Goal: Task Accomplishment & Management: Use online tool/utility

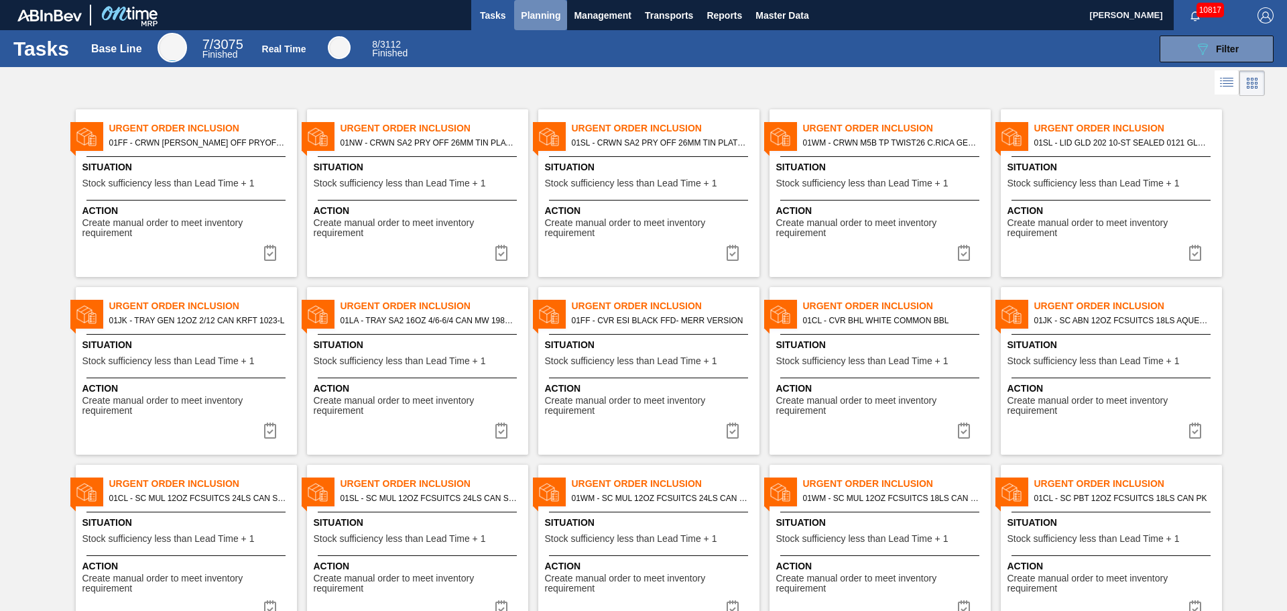
click at [526, 16] on span "Planning" at bounding box center [541, 15] width 40 height 16
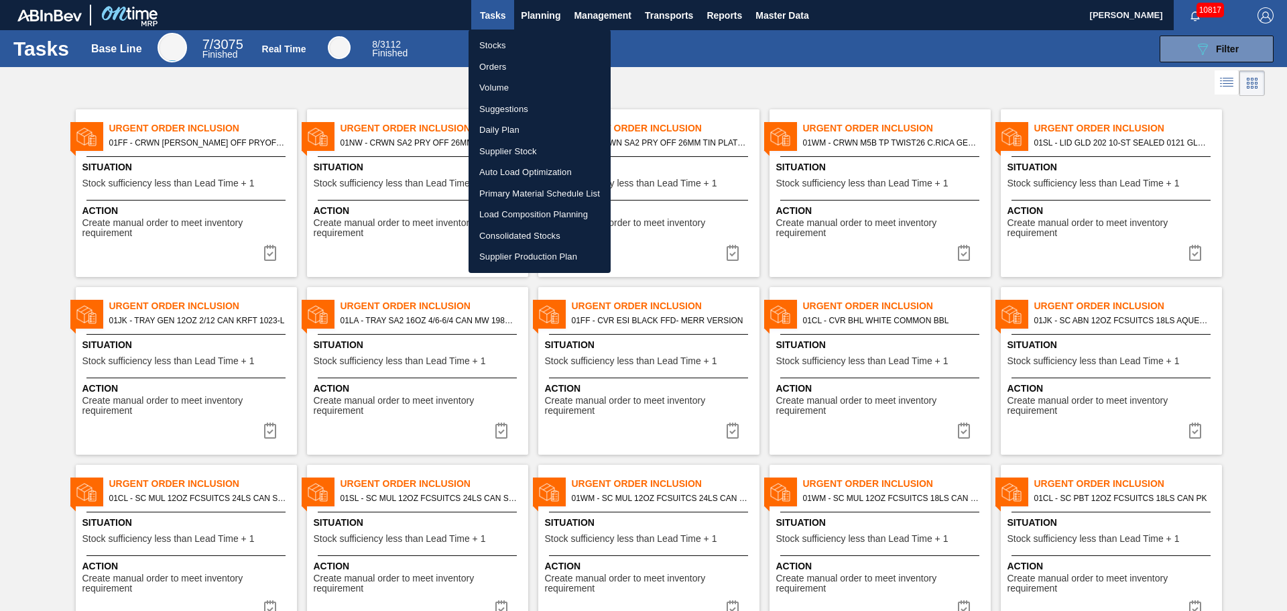
click at [512, 110] on li "Suggestions" at bounding box center [540, 109] width 142 height 21
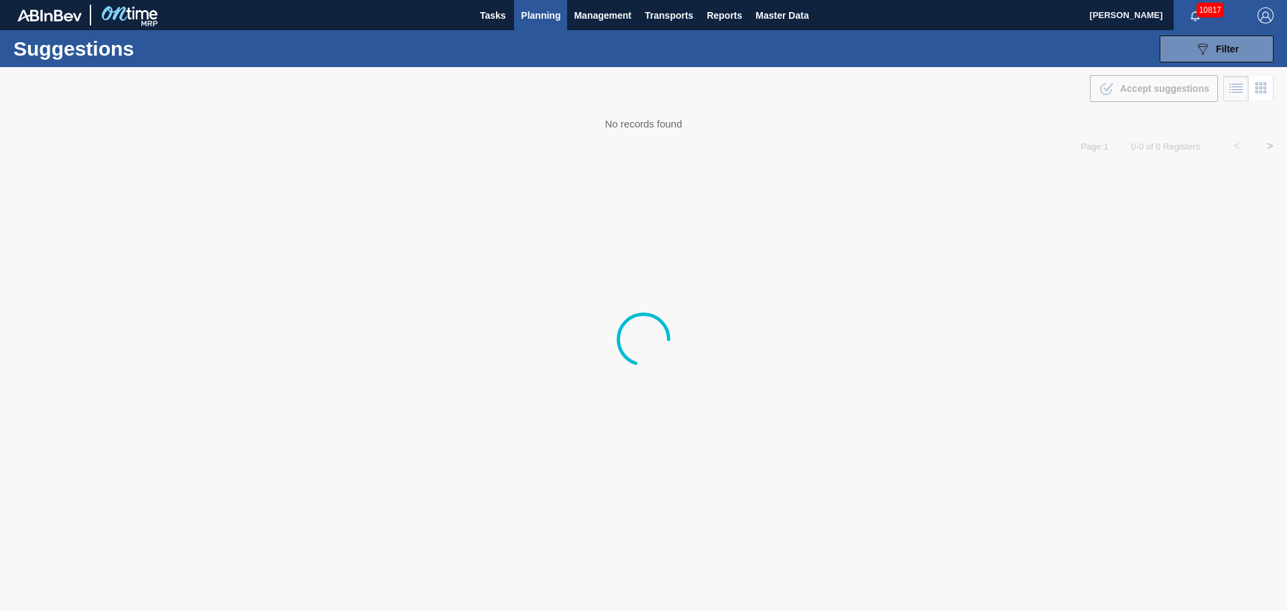
click at [542, 5] on button "Planning" at bounding box center [540, 15] width 53 height 30
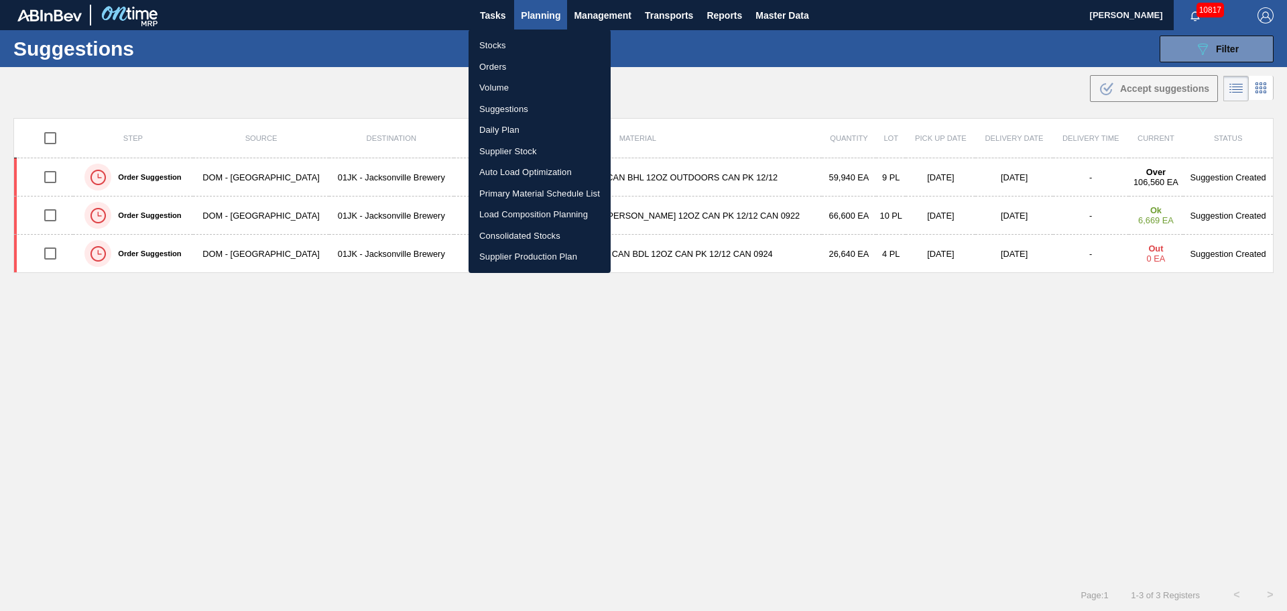
click at [540, 215] on li "Load Composition Planning" at bounding box center [540, 214] width 142 height 21
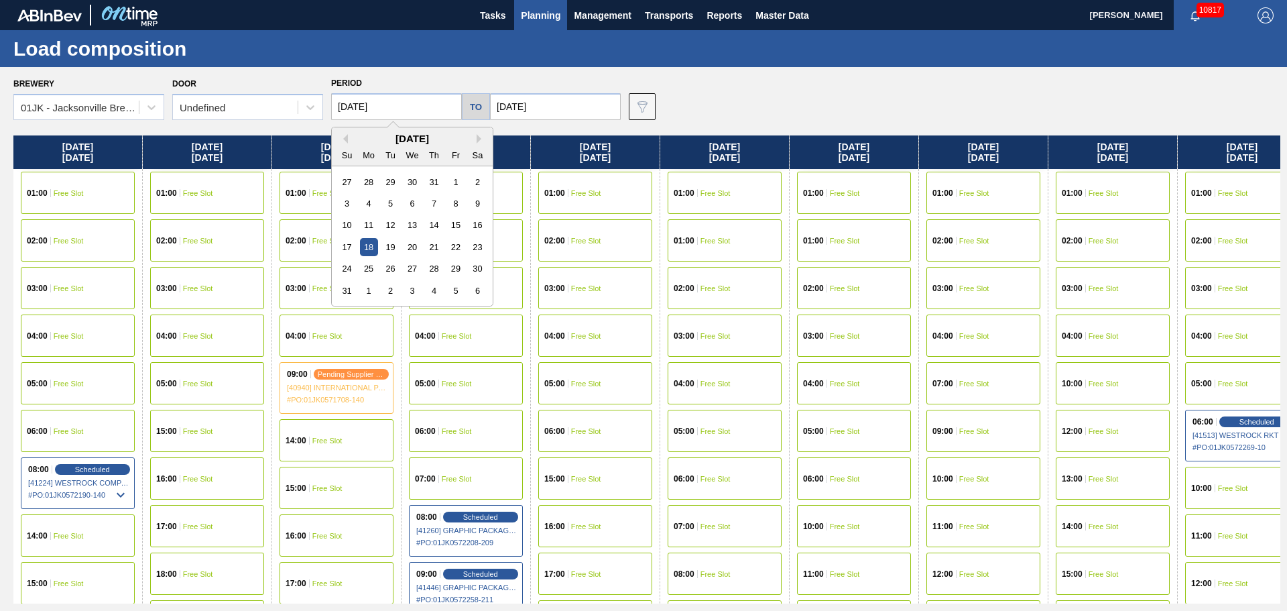
click at [380, 111] on input "[DATE]" at bounding box center [396, 106] width 131 height 27
click at [475, 134] on div "[DATE]" at bounding box center [412, 138] width 161 height 11
click at [477, 140] on button "Next Month" at bounding box center [481, 138] width 9 height 9
click at [346, 136] on button "Previous Month" at bounding box center [343, 138] width 9 height 9
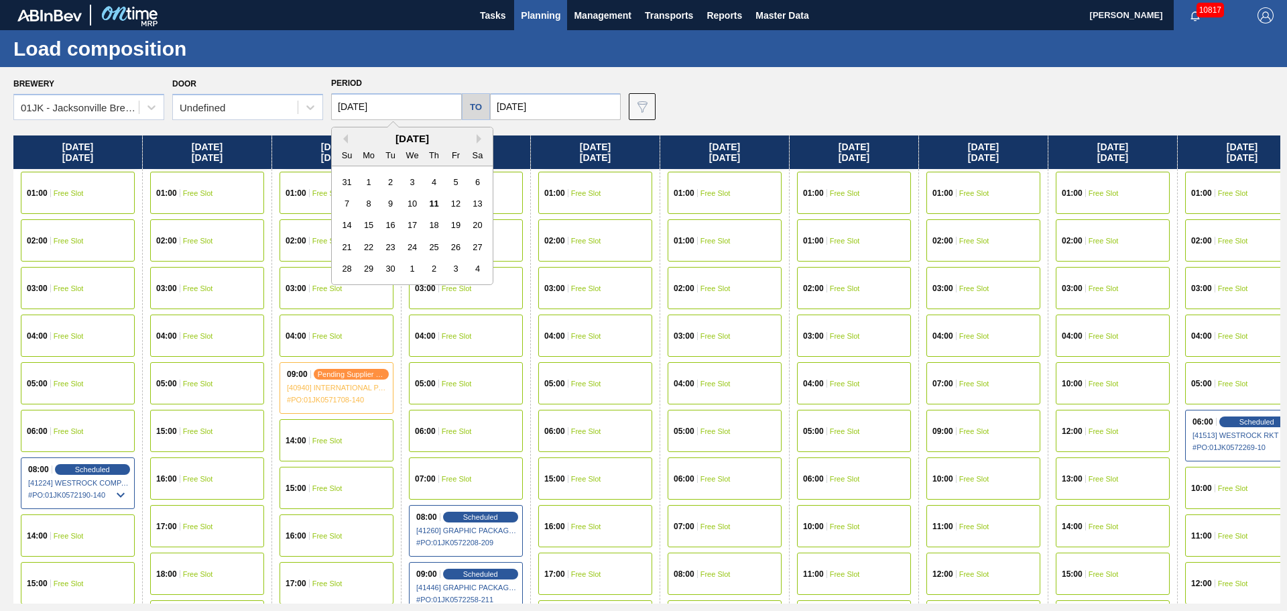
click at [350, 227] on div "14" at bounding box center [347, 225] width 18 height 18
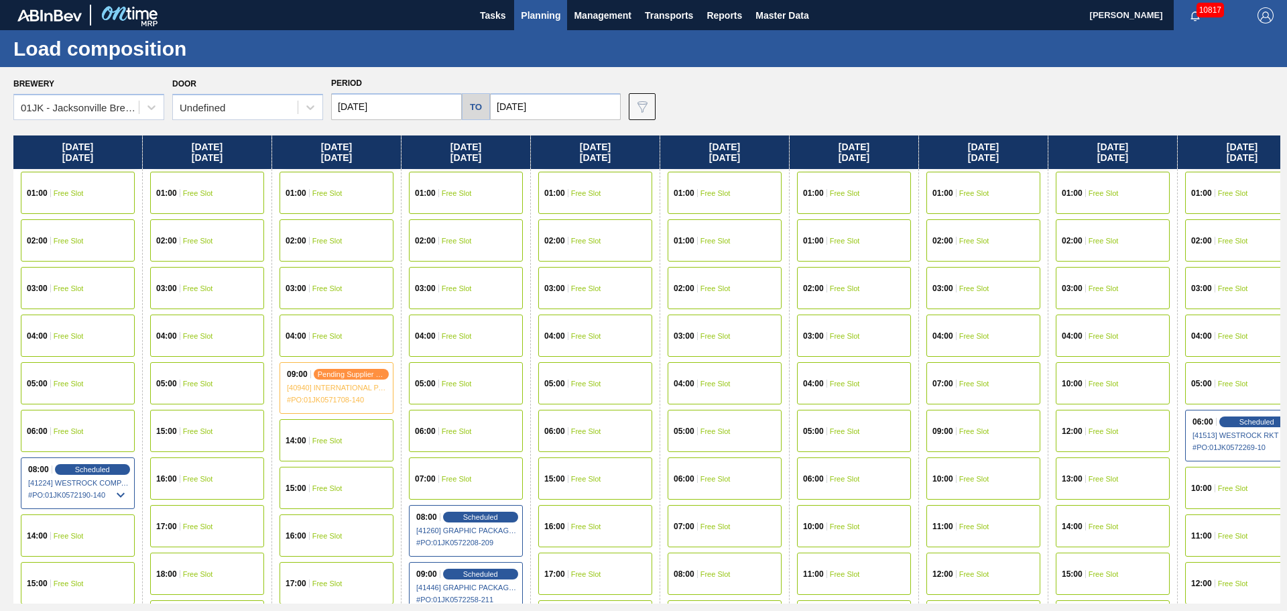
type input "[DATE]"
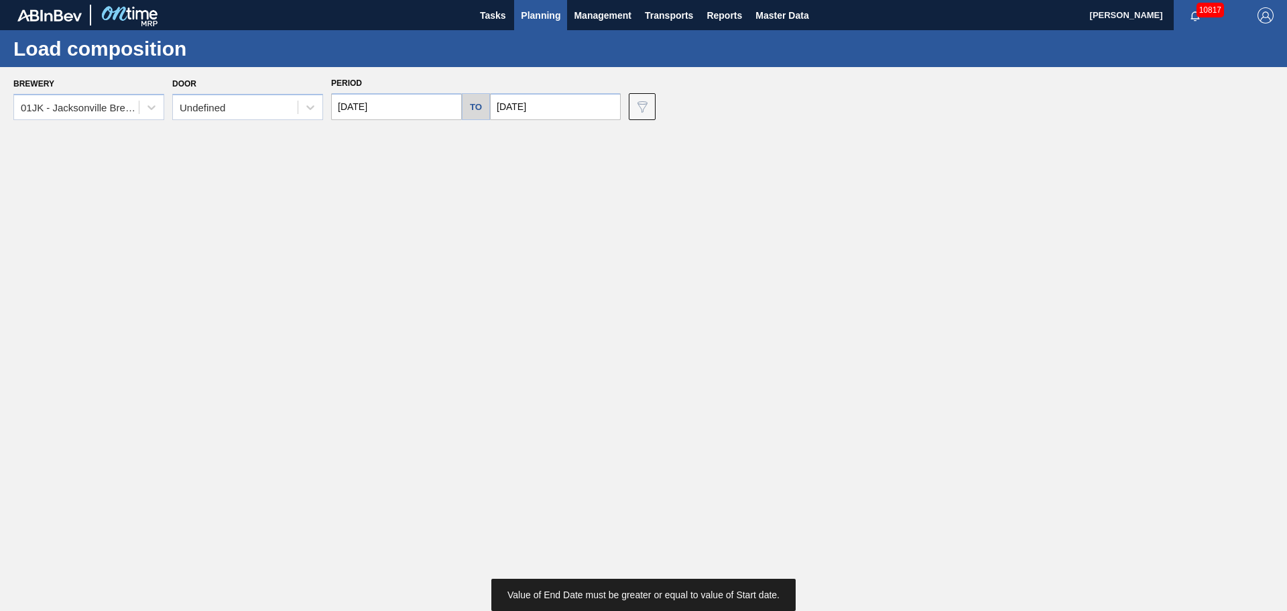
click at [547, 109] on input "[DATE]" at bounding box center [555, 106] width 131 height 27
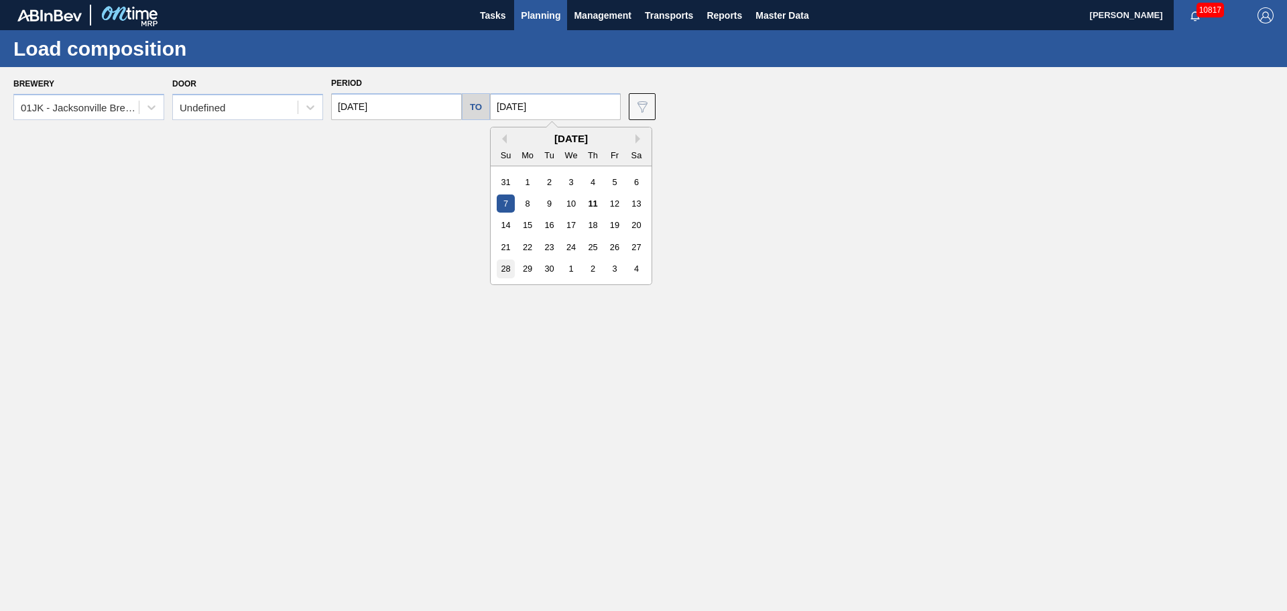
click at [505, 272] on div "28" at bounding box center [506, 268] width 18 height 18
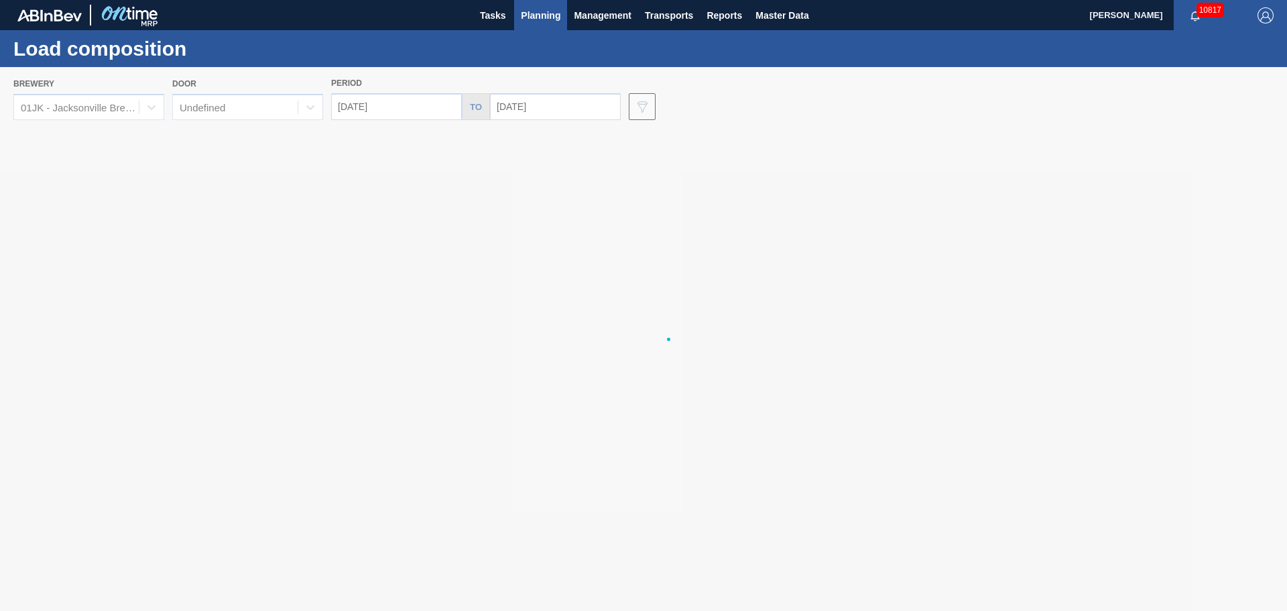
type input "[DATE]"
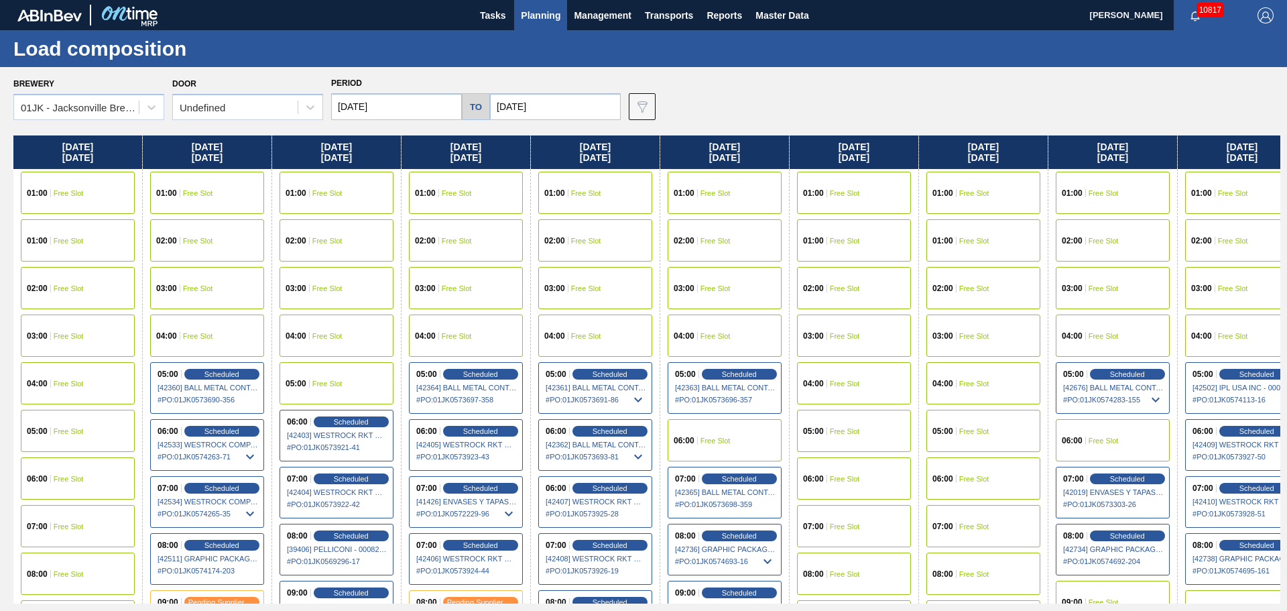
scroll to position [0, 585]
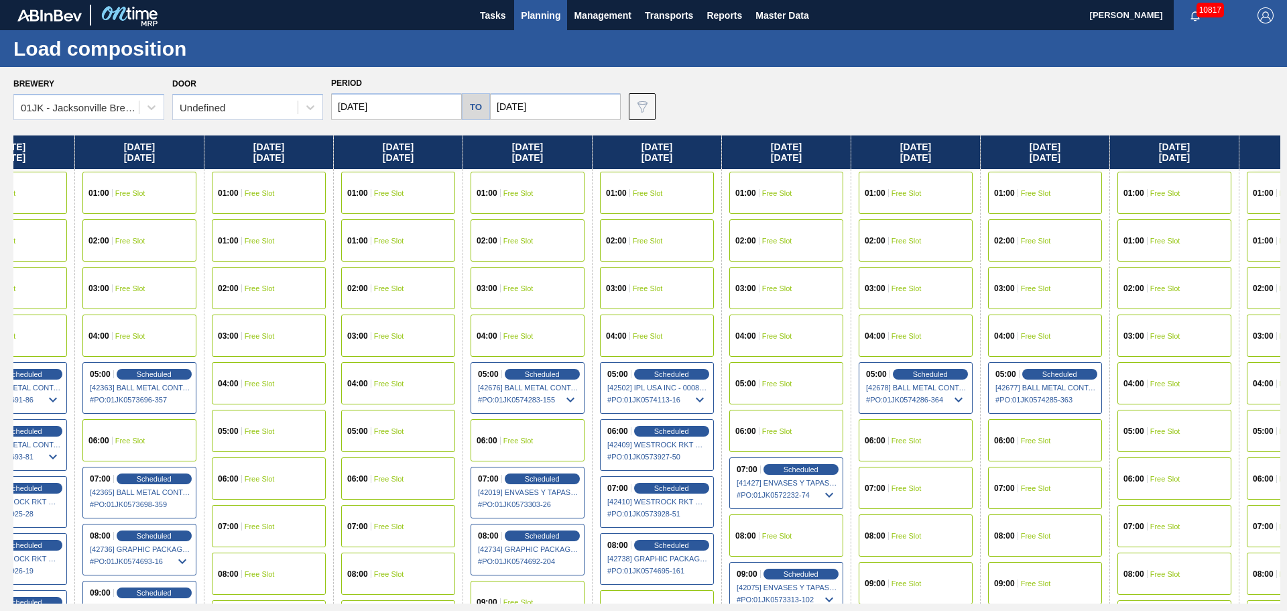
drag, startPoint x: 1006, startPoint y: 209, endPoint x: 506, endPoint y: 209, distance: 500.9
click at [506, 209] on div "[DATE] 01:00 Free Slot 01:00 Free Slot 02:00 Free Slot 03:00 Free Slot 04:00 Fr…" at bounding box center [646, 369] width 1267 height 468
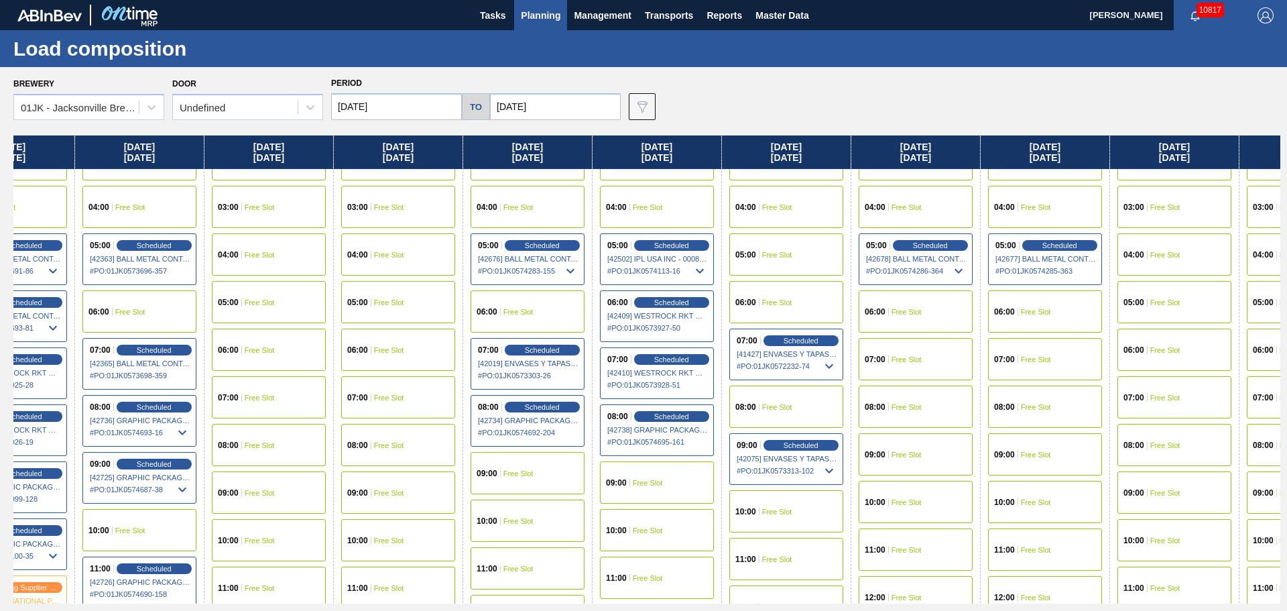
scroll to position [134, 585]
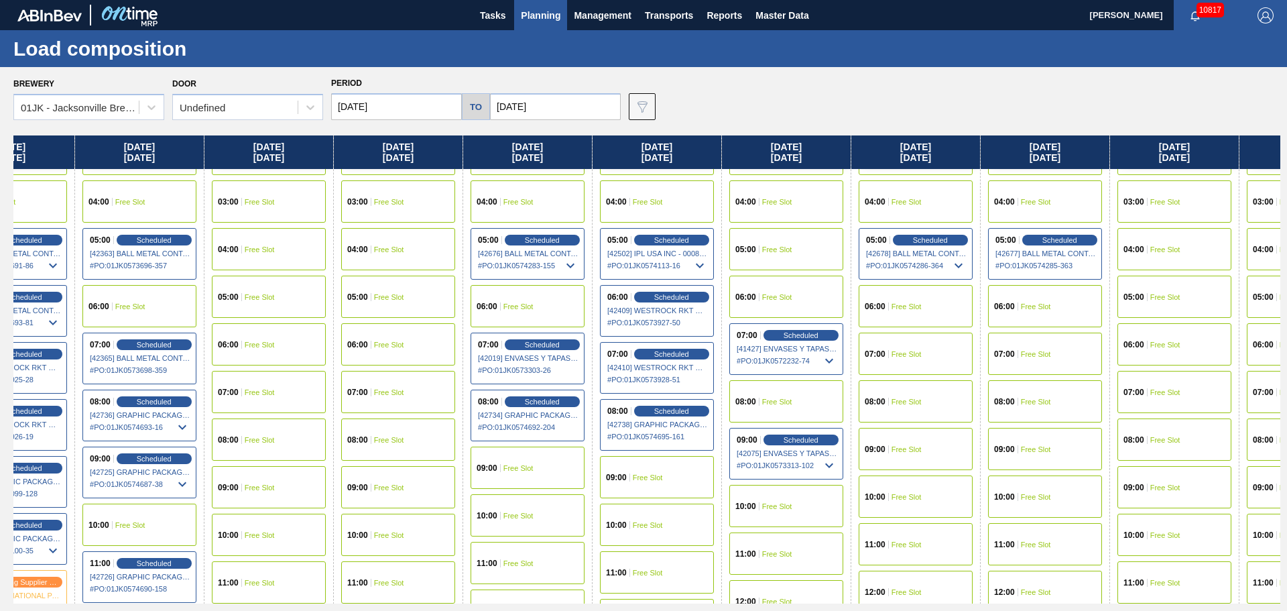
click at [801, 392] on div "08:00 Free Slot" at bounding box center [786, 401] width 114 height 42
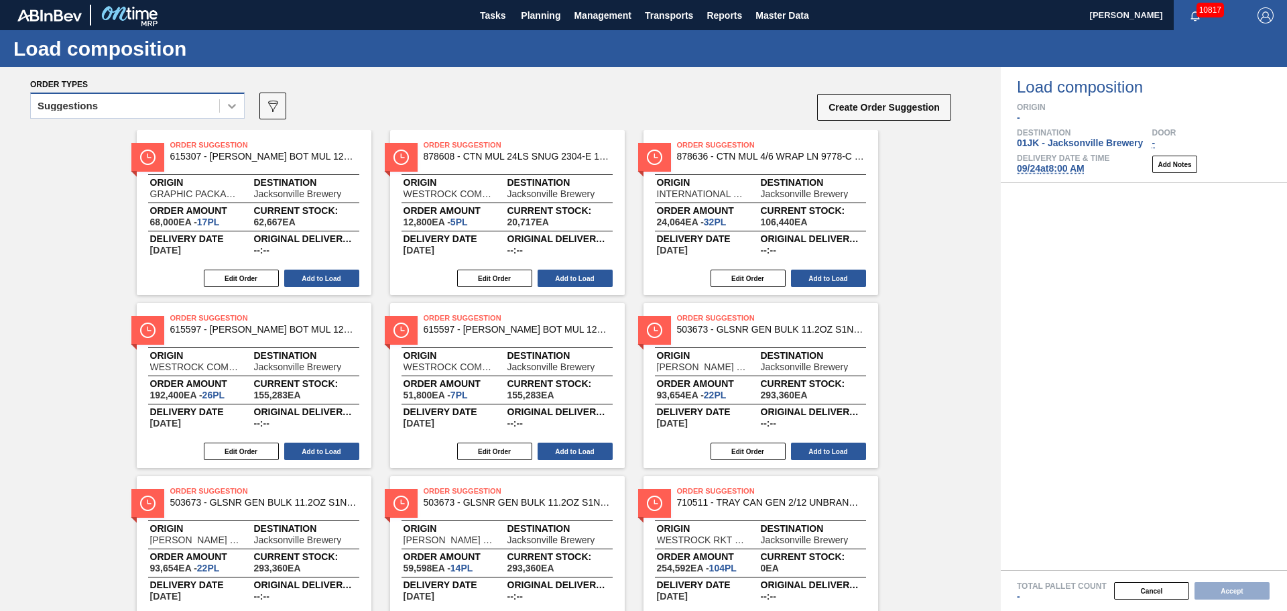
click at [237, 110] on icon at bounding box center [231, 105] width 13 height 13
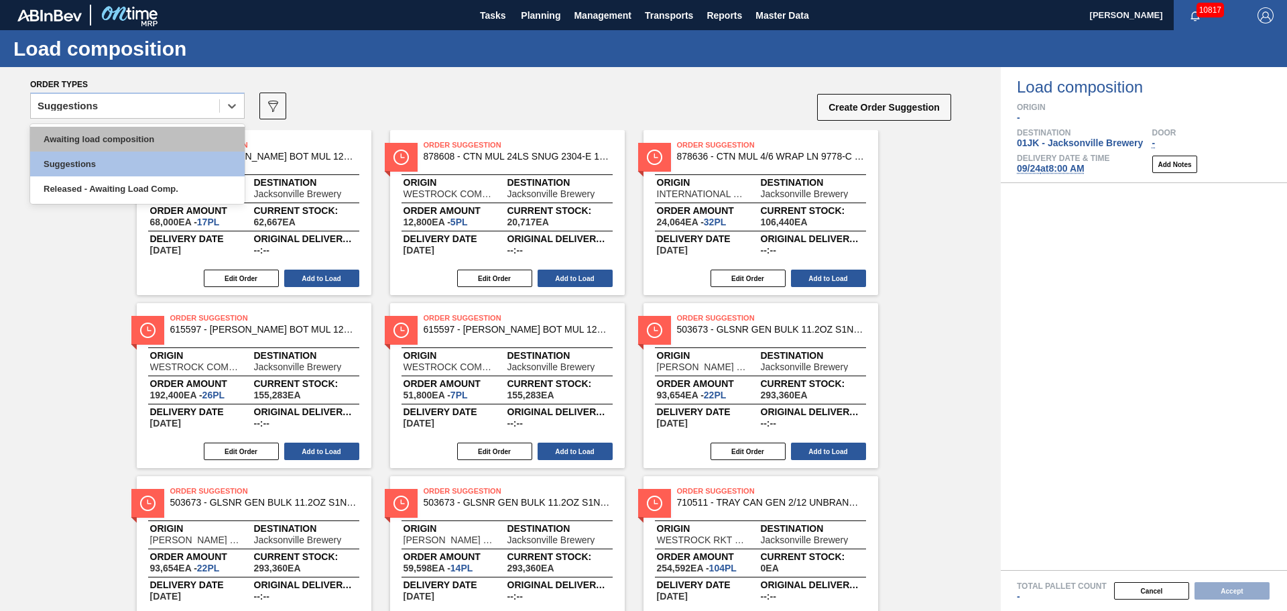
click at [169, 145] on div "Awaiting load composition" at bounding box center [137, 139] width 215 height 25
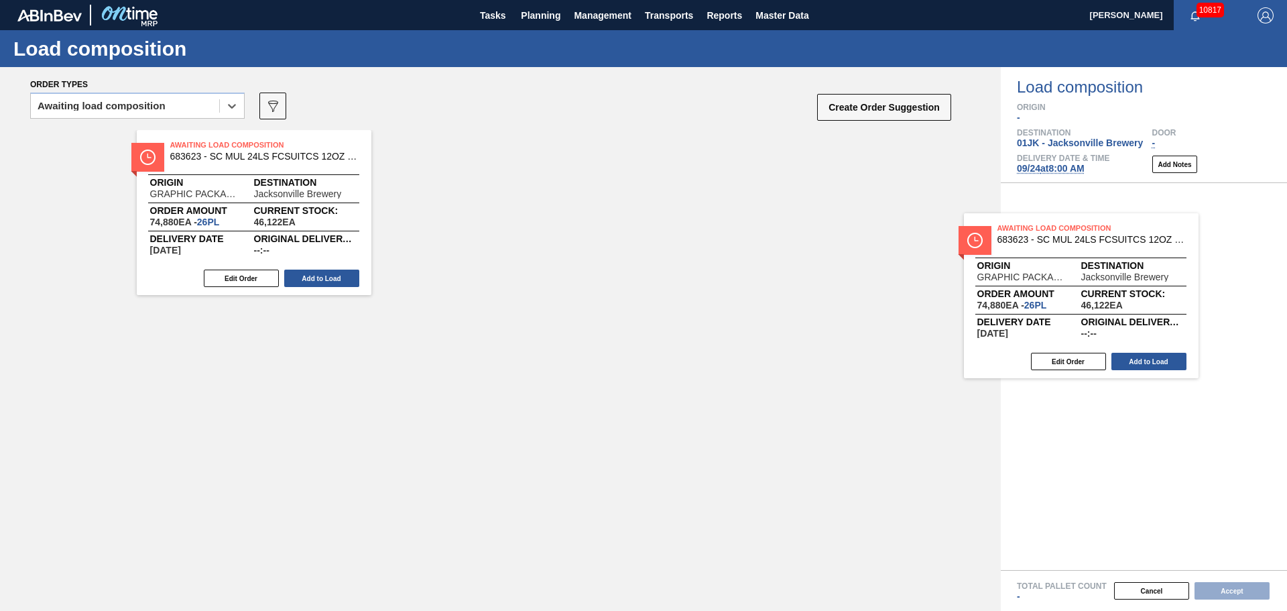
drag, startPoint x: 268, startPoint y: 177, endPoint x: 1106, endPoint y: 259, distance: 841.5
click at [1106, 259] on div "Order types option Awaiting load composition, selected. Select is focused ,type…" at bounding box center [643, 339] width 1287 height 544
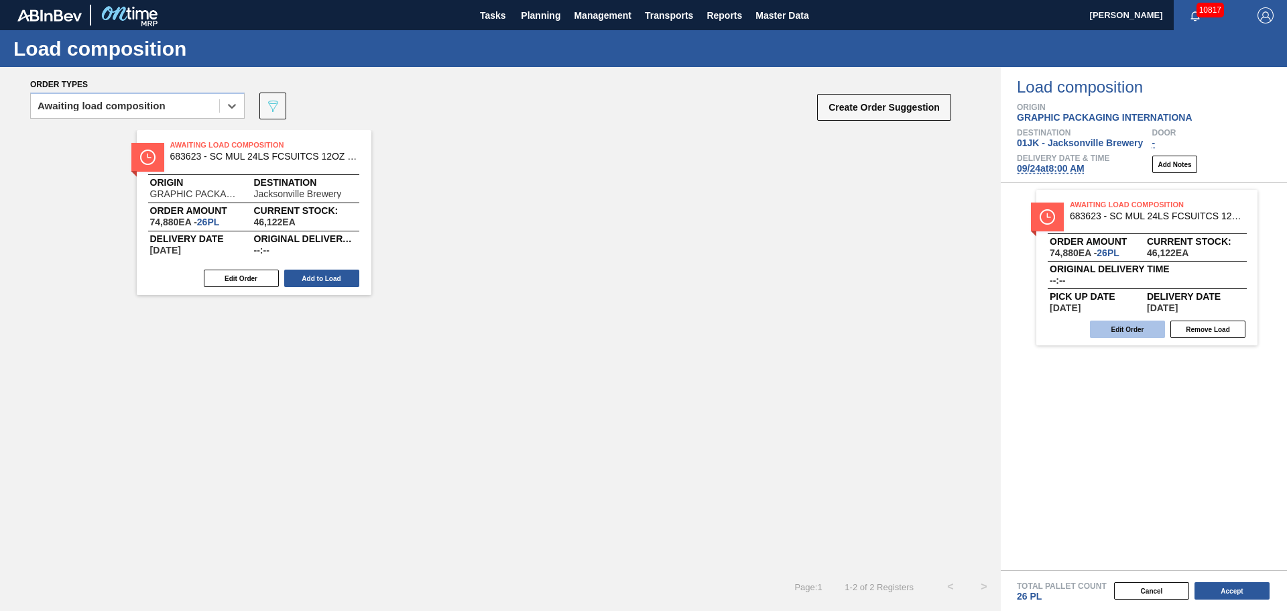
click at [1151, 335] on button "Edit Order" at bounding box center [1127, 328] width 75 height 17
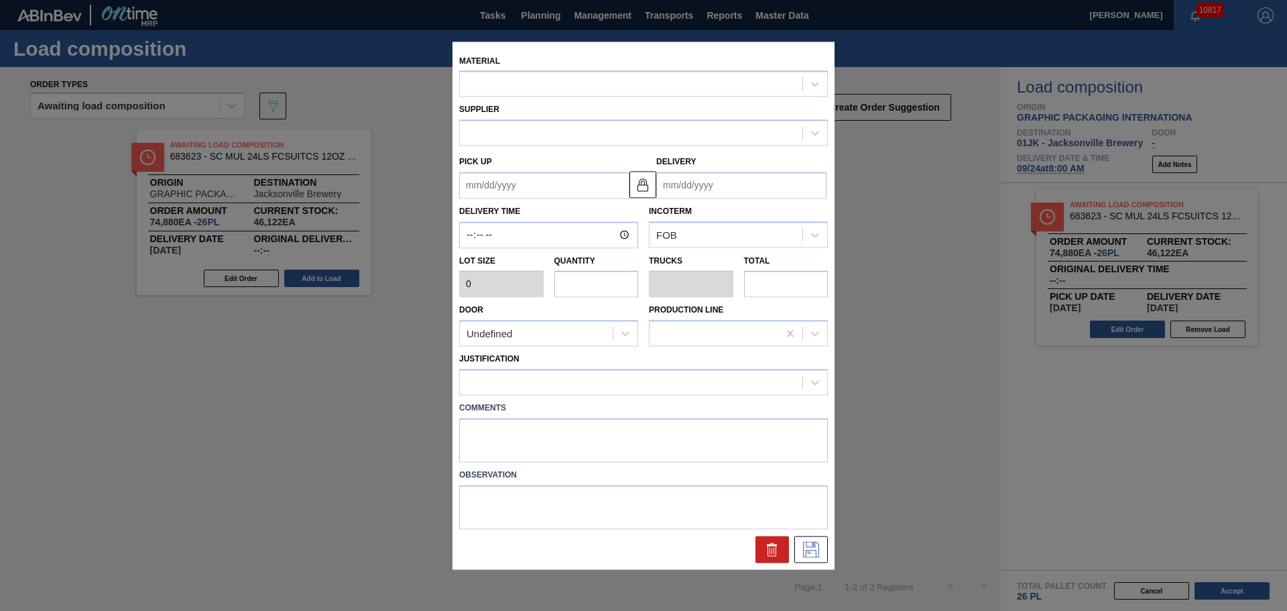
type input "2,880"
type input "26"
type input "1"
type input "74,880"
type up "[DATE]"
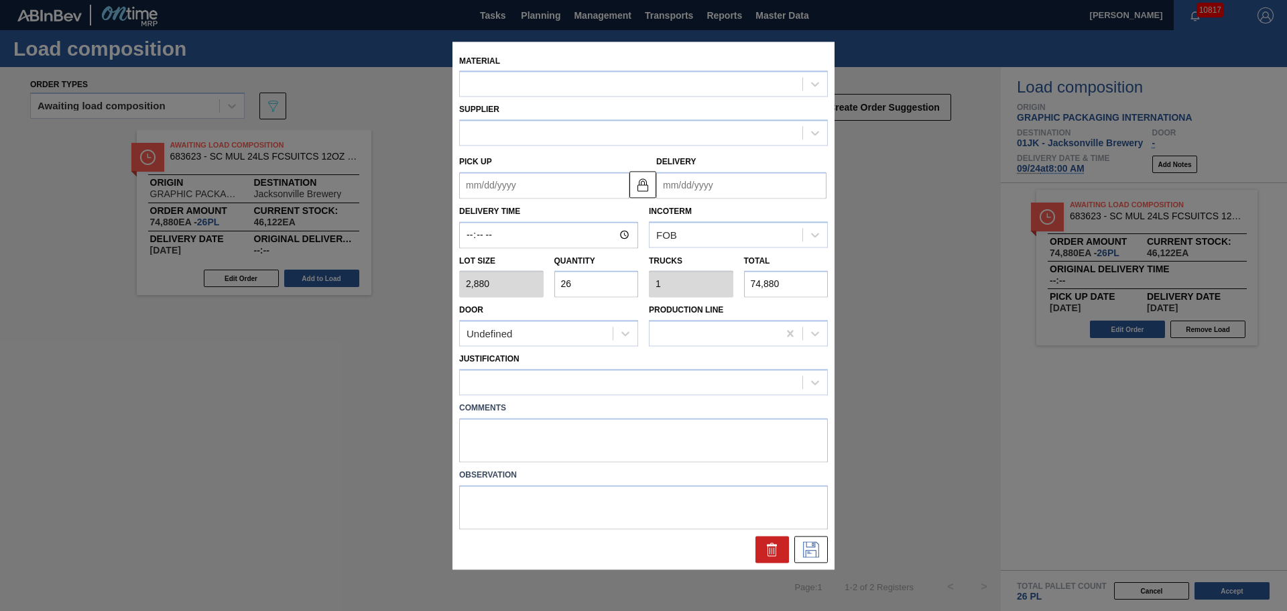
type input "[DATE]"
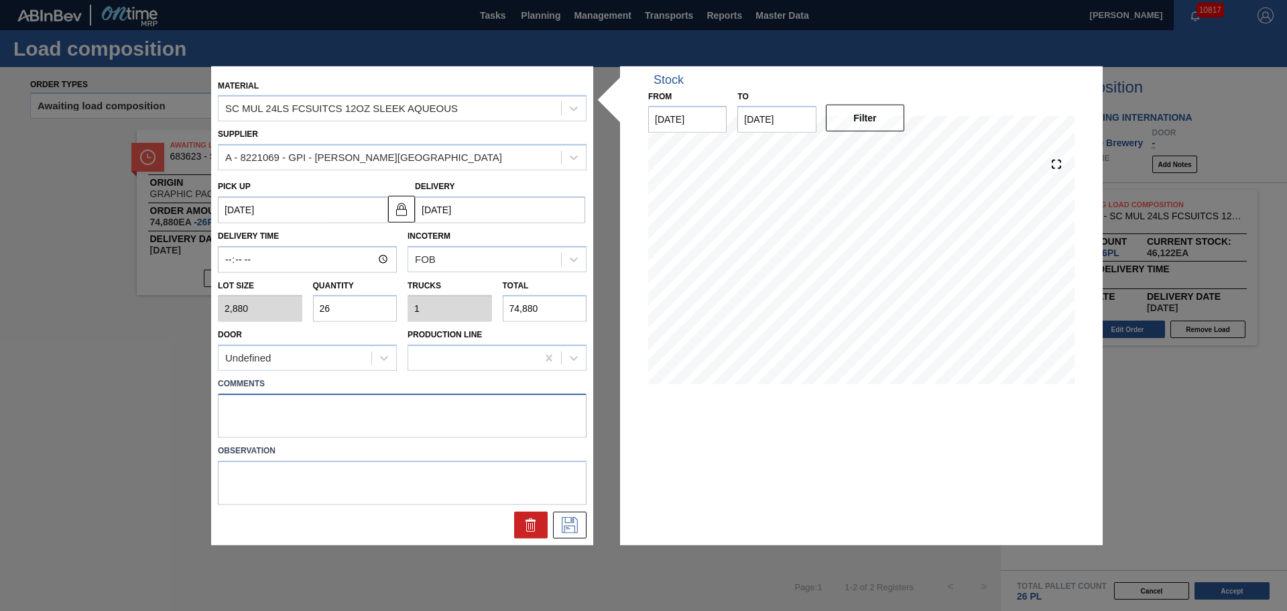
click at [419, 436] on textarea at bounding box center [402, 416] width 369 height 44
type textarea "DROP"
click at [575, 517] on icon at bounding box center [569, 525] width 21 height 16
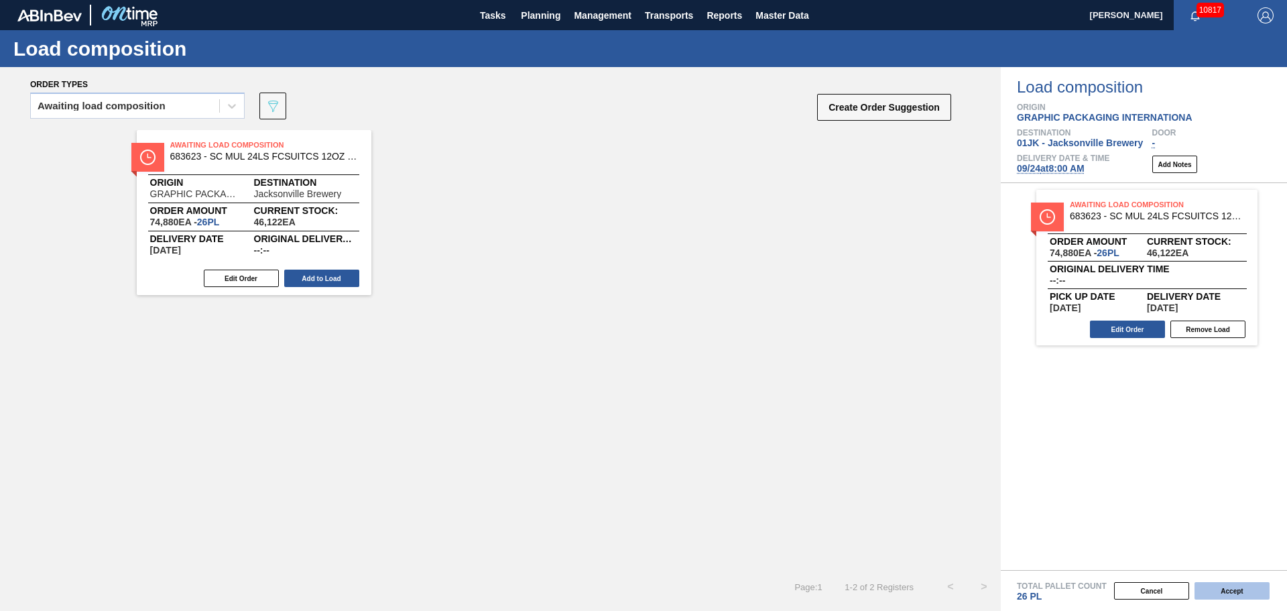
click at [1231, 594] on button "Accept" at bounding box center [1232, 590] width 75 height 17
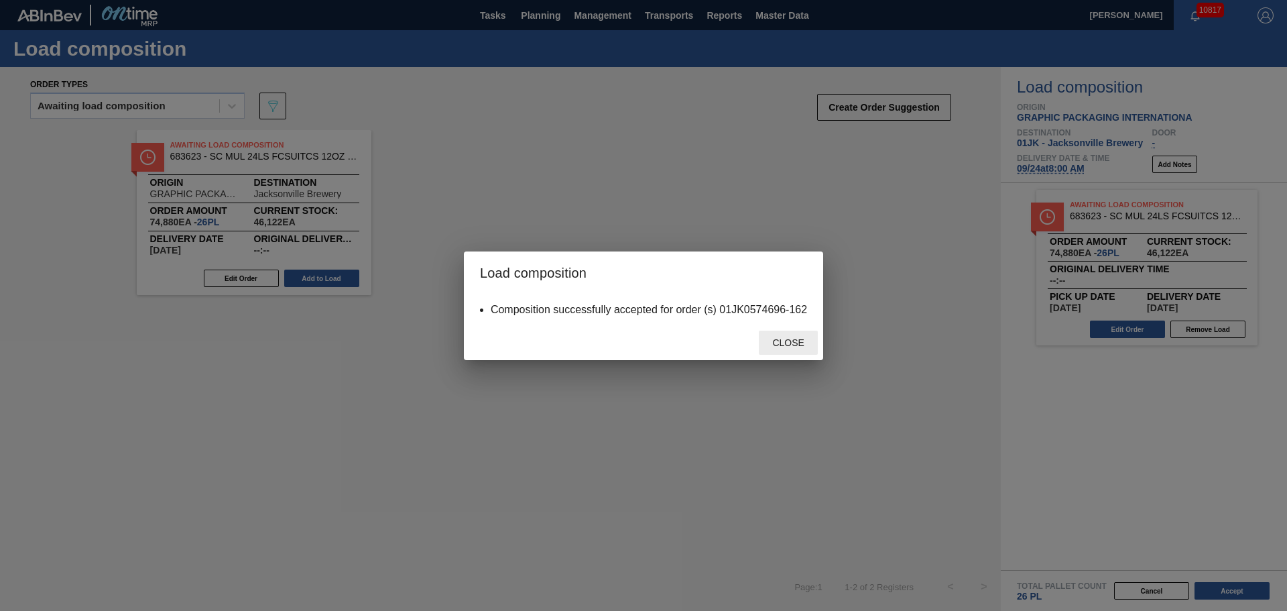
click at [799, 335] on div "Close" at bounding box center [788, 343] width 59 height 25
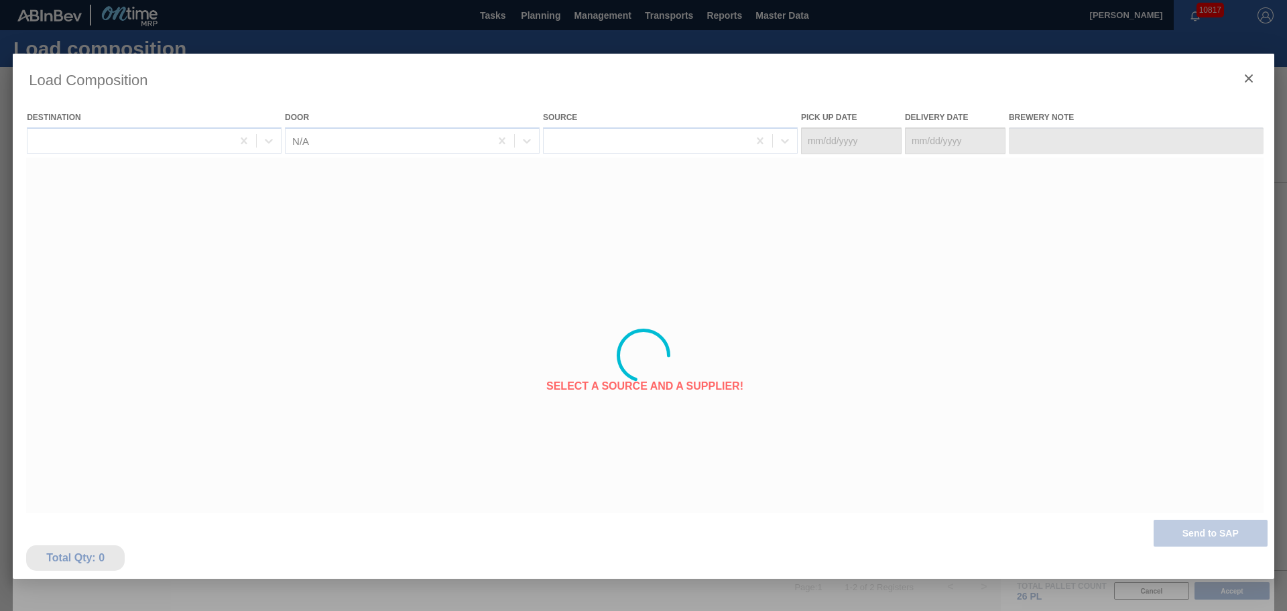
type Date "[DATE]"
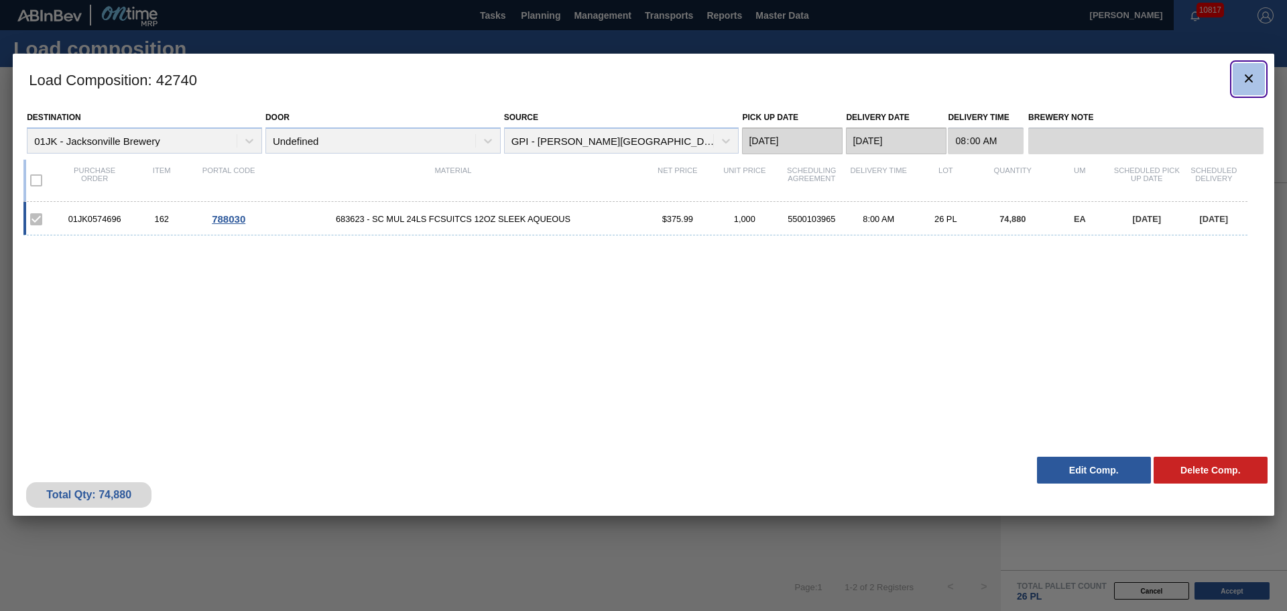
click at [1240, 80] on button "botão de ícone" at bounding box center [1249, 79] width 32 height 32
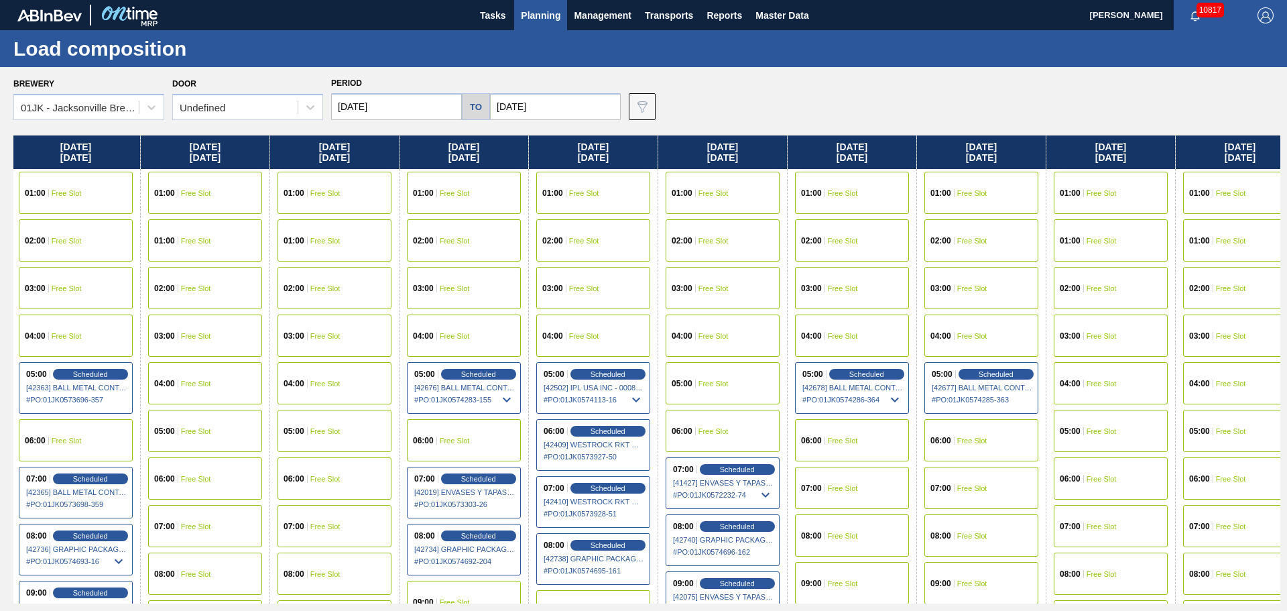
scroll to position [0, 674]
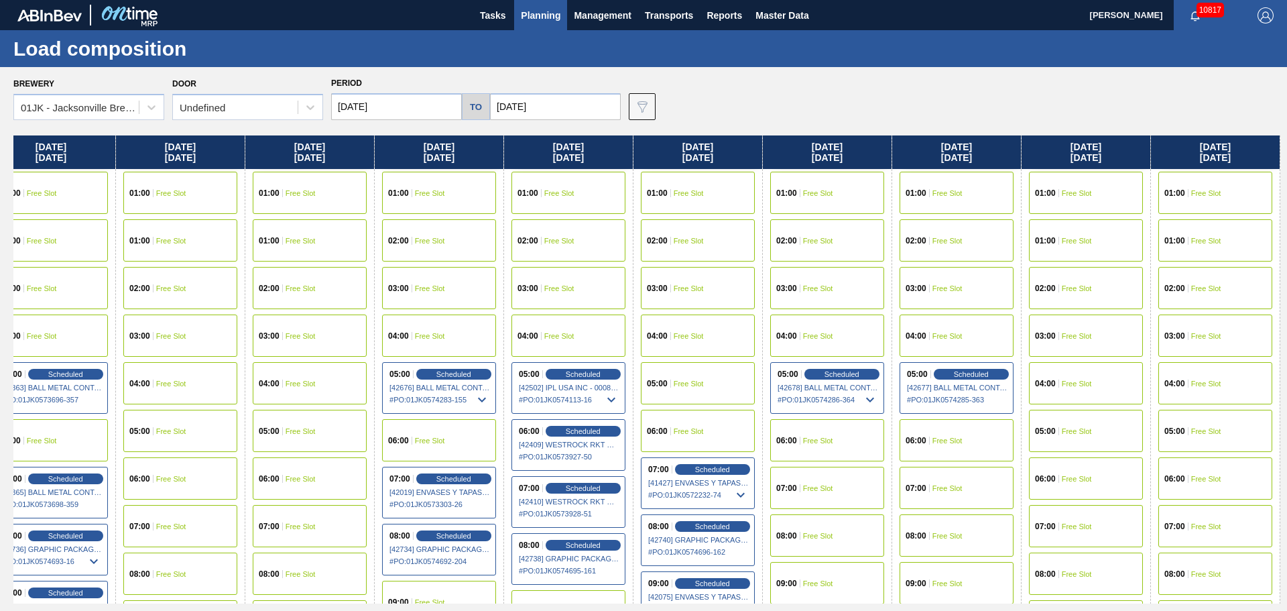
drag, startPoint x: 1064, startPoint y: 329, endPoint x: 408, endPoint y: 311, distance: 656.6
click at [363, 330] on div "[DATE] 01:00 Free Slot 01:00 Free Slot 02:00 Free Slot 03:00 Free Slot 04:00 Fr…" at bounding box center [646, 369] width 1267 height 468
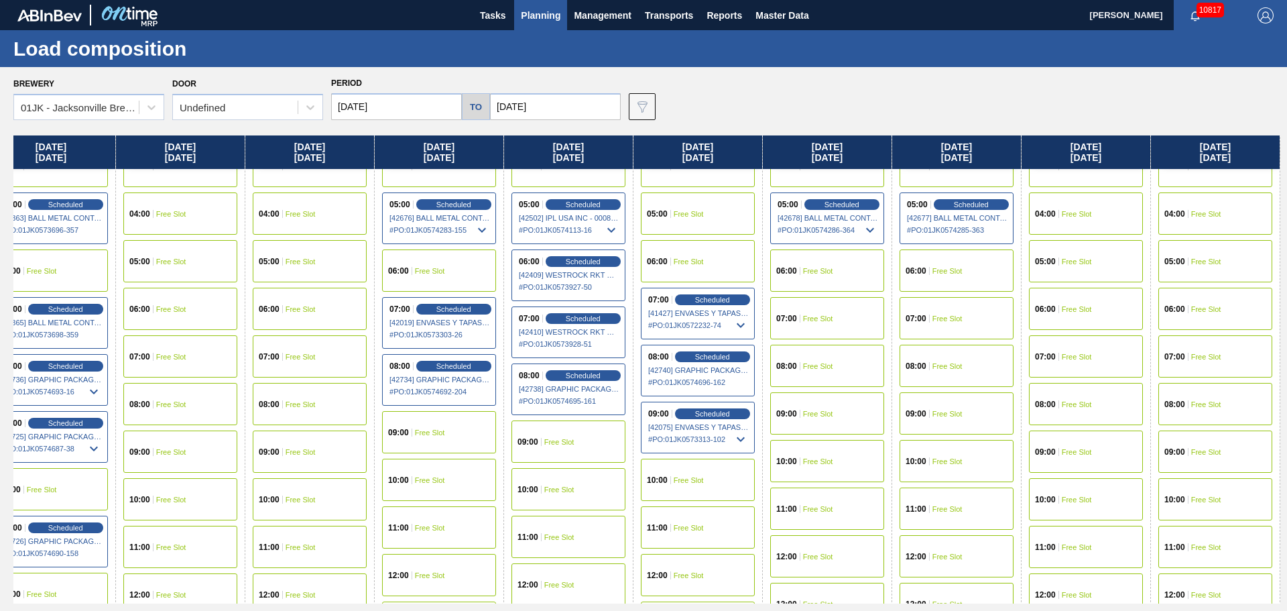
scroll to position [201, 674]
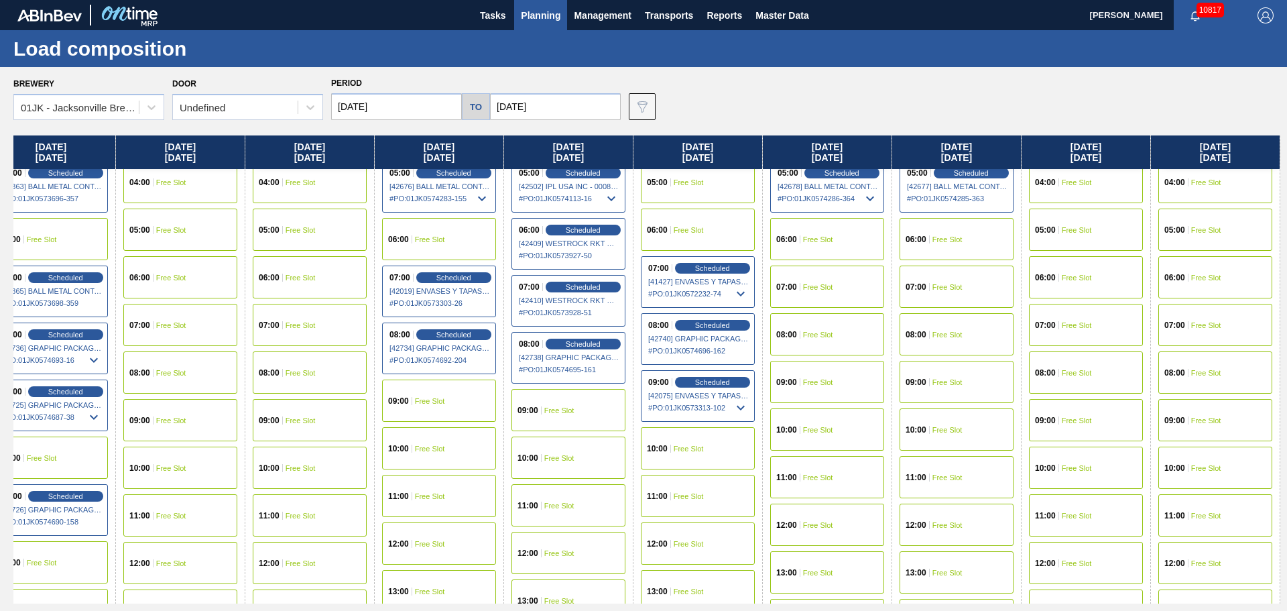
click at [817, 333] on span "Free Slot" at bounding box center [818, 335] width 30 height 8
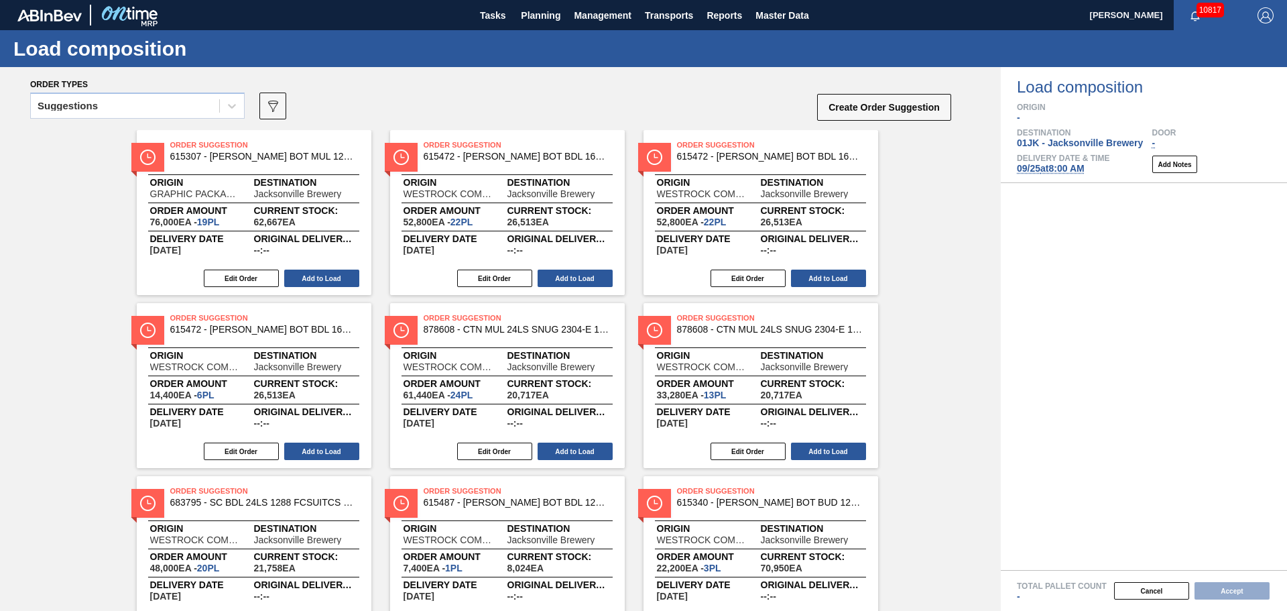
click at [220, 123] on div "Suggestions" at bounding box center [137, 110] width 215 height 35
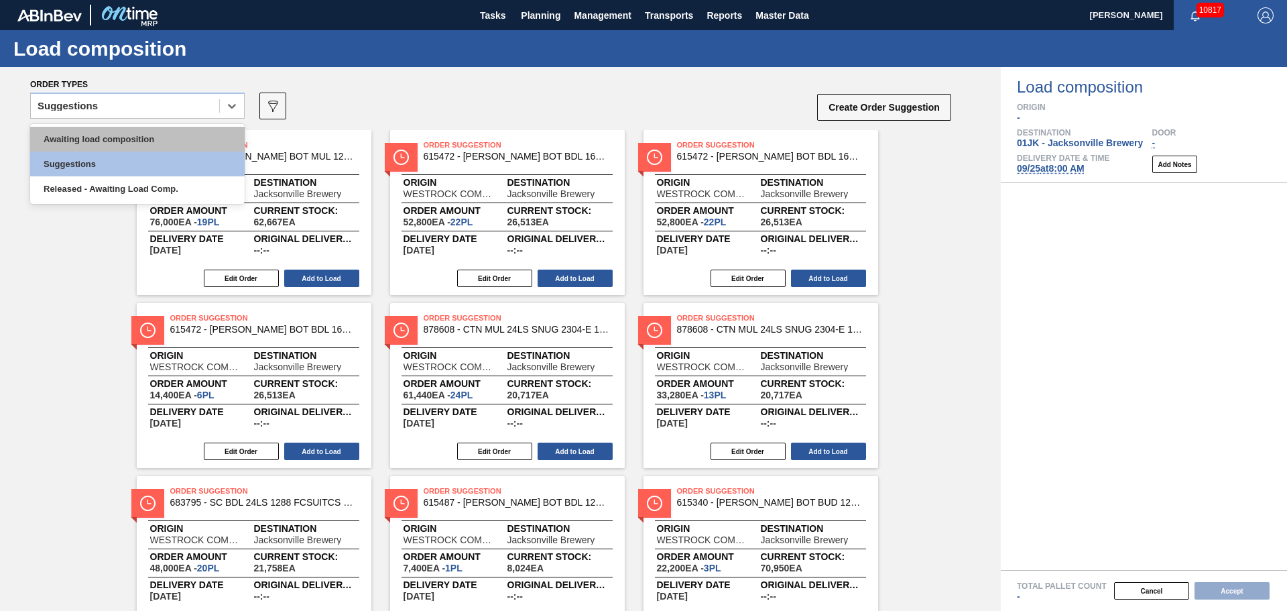
click at [190, 141] on div "Awaiting load composition" at bounding box center [137, 139] width 215 height 25
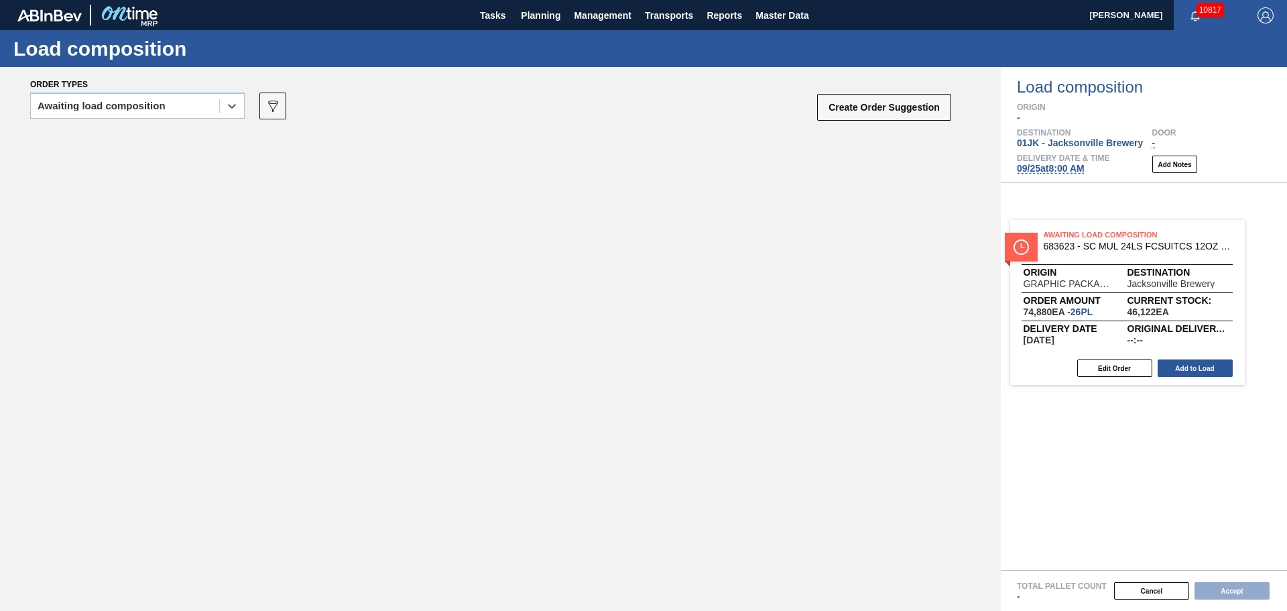
drag, startPoint x: 637, startPoint y: 271, endPoint x: 1114, endPoint y: 292, distance: 477.8
click at [1114, 292] on div "Order types option Awaiting load composition, selected. Select is focused ,type…" at bounding box center [643, 339] width 1287 height 544
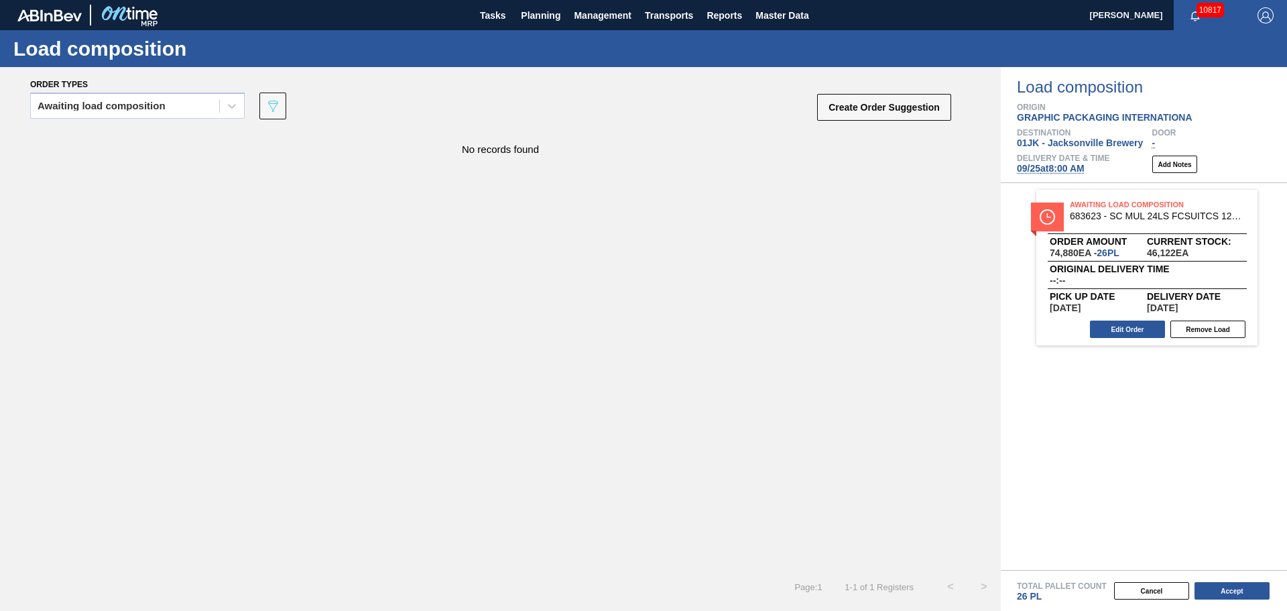
click at [1113, 331] on button "Edit Order" at bounding box center [1127, 328] width 75 height 17
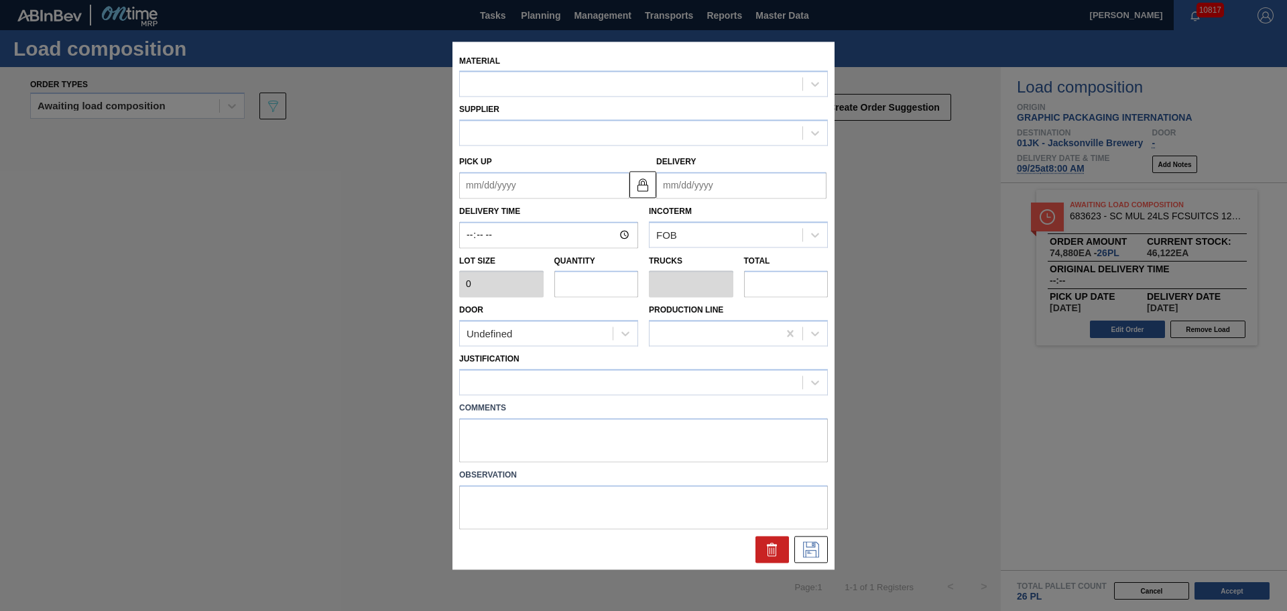
type input "2,880"
type input "26"
type input "1"
type input "74,880"
type up "[DATE]"
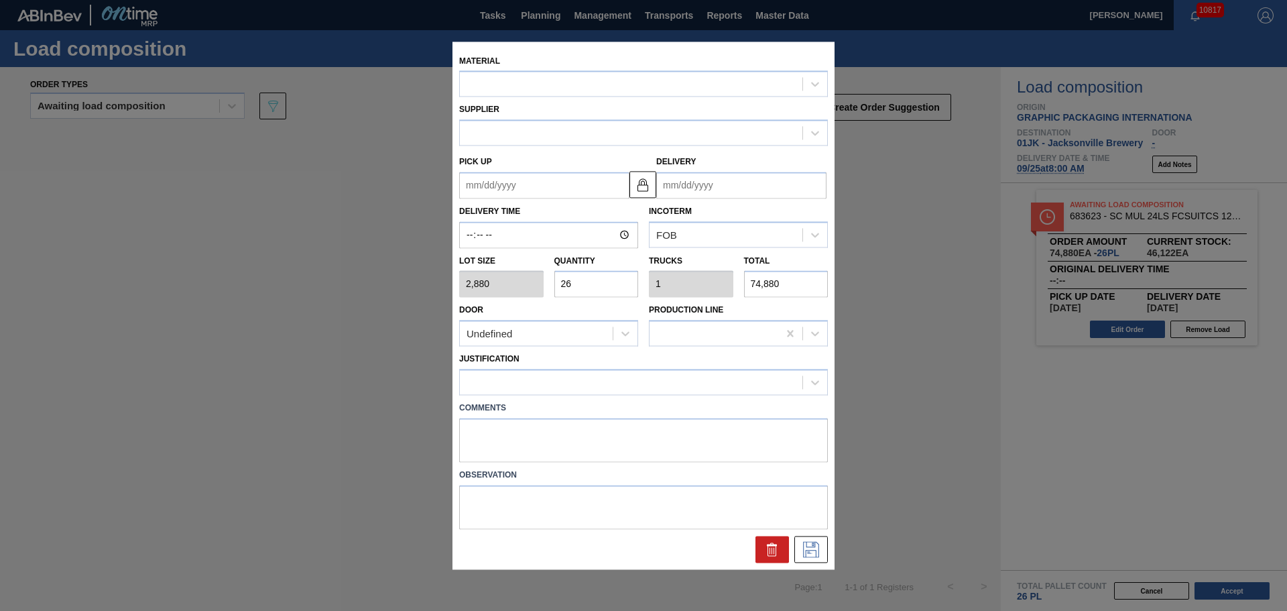
type input "[DATE]"
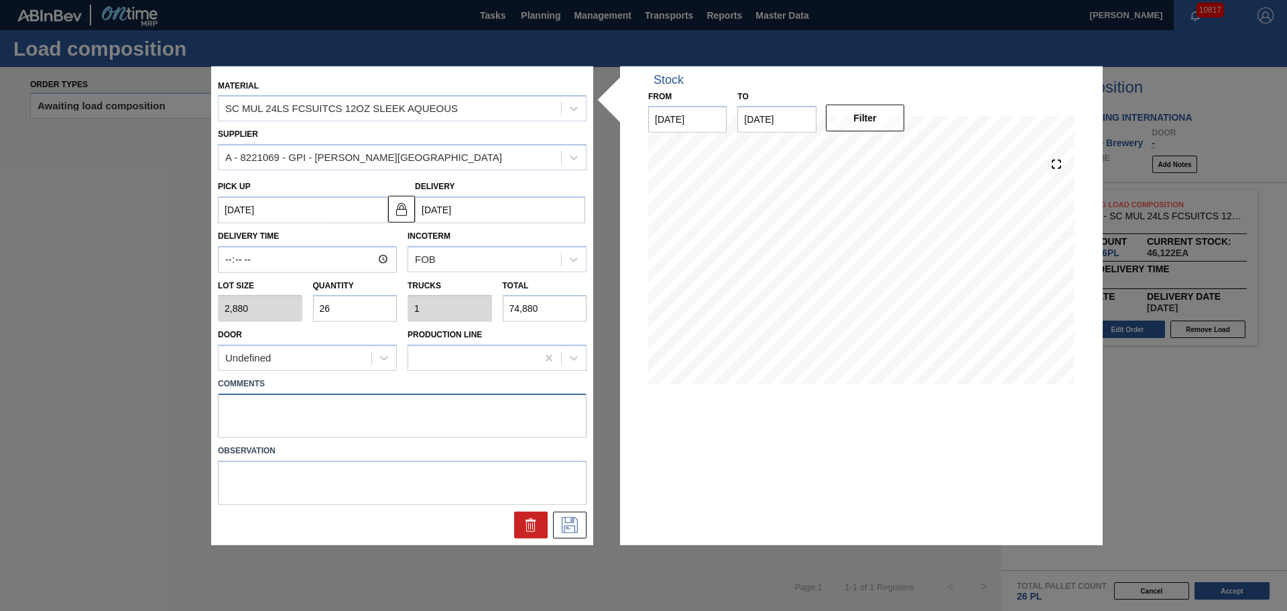
click at [498, 408] on textarea at bounding box center [402, 416] width 369 height 44
type textarea "DROP"
click at [573, 510] on div at bounding box center [403, 522] width 380 height 34
click at [573, 518] on icon at bounding box center [569, 523] width 7 height 11
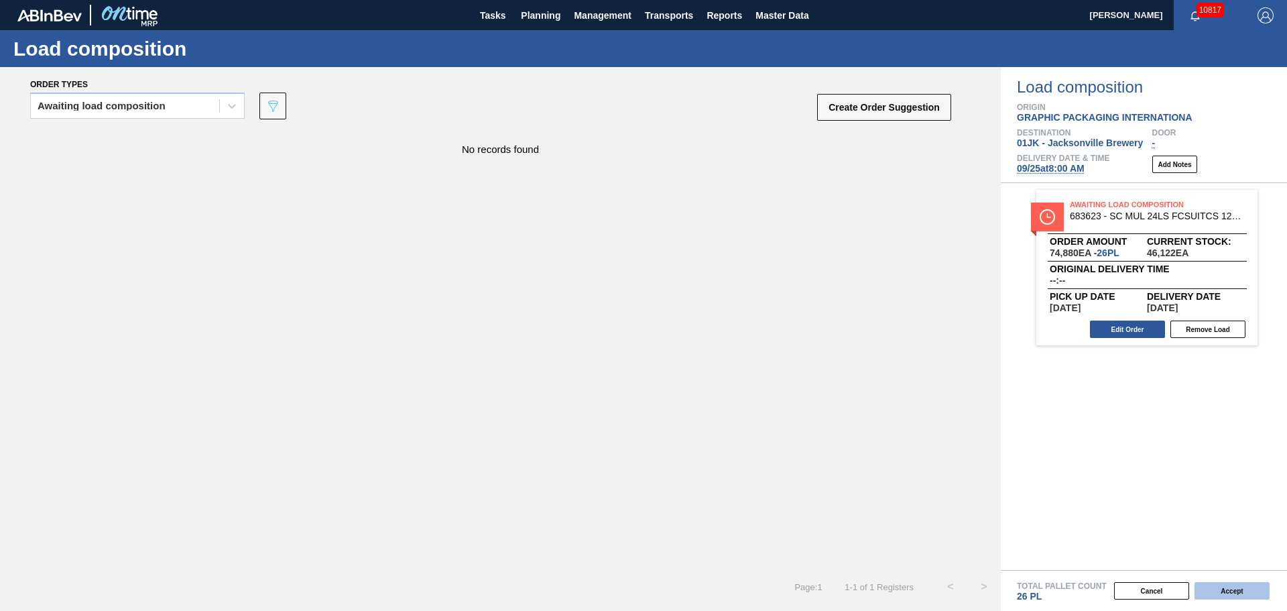
click at [1204, 582] on button "Accept" at bounding box center [1232, 590] width 75 height 17
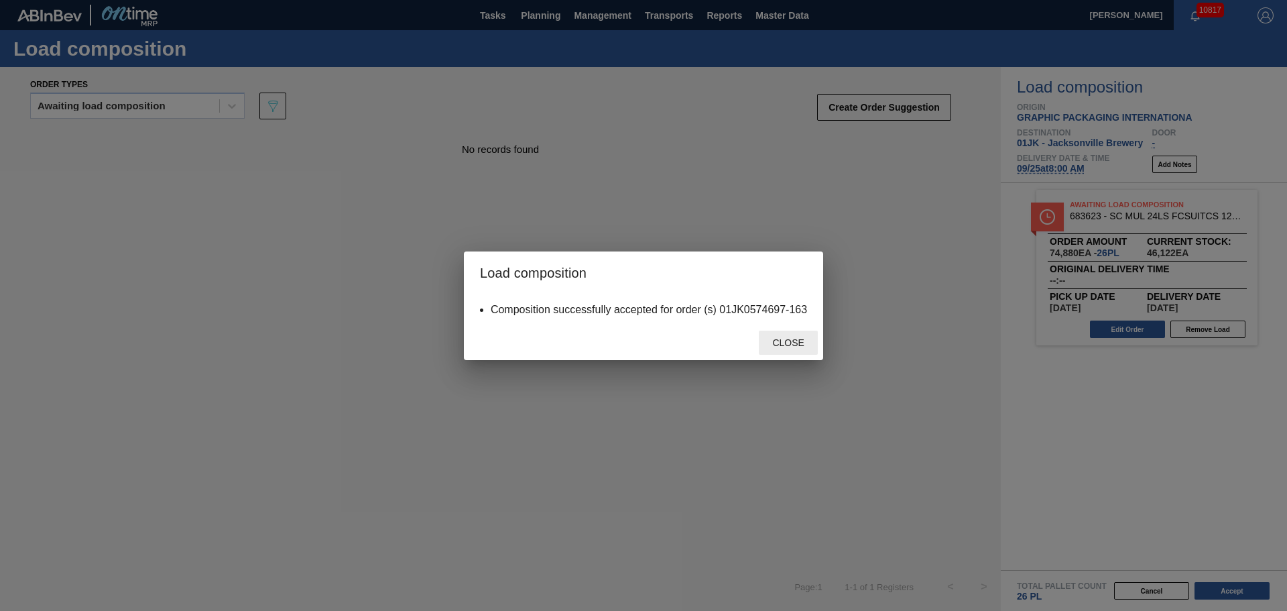
click at [803, 343] on span "Close" at bounding box center [788, 342] width 53 height 11
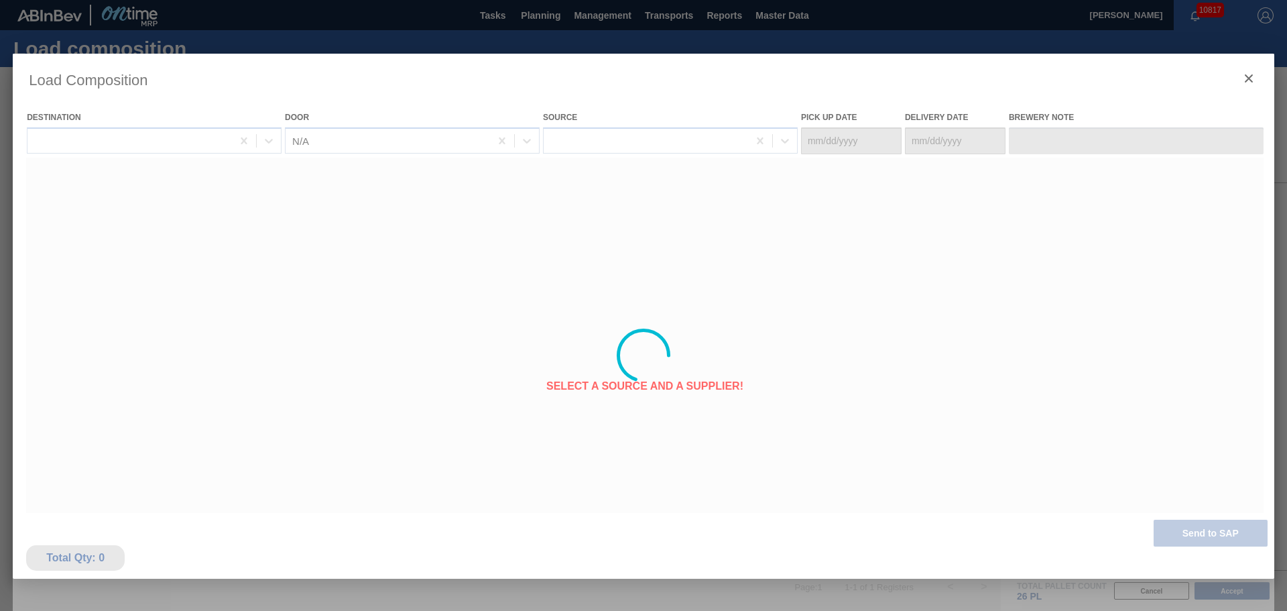
type Date "[DATE]"
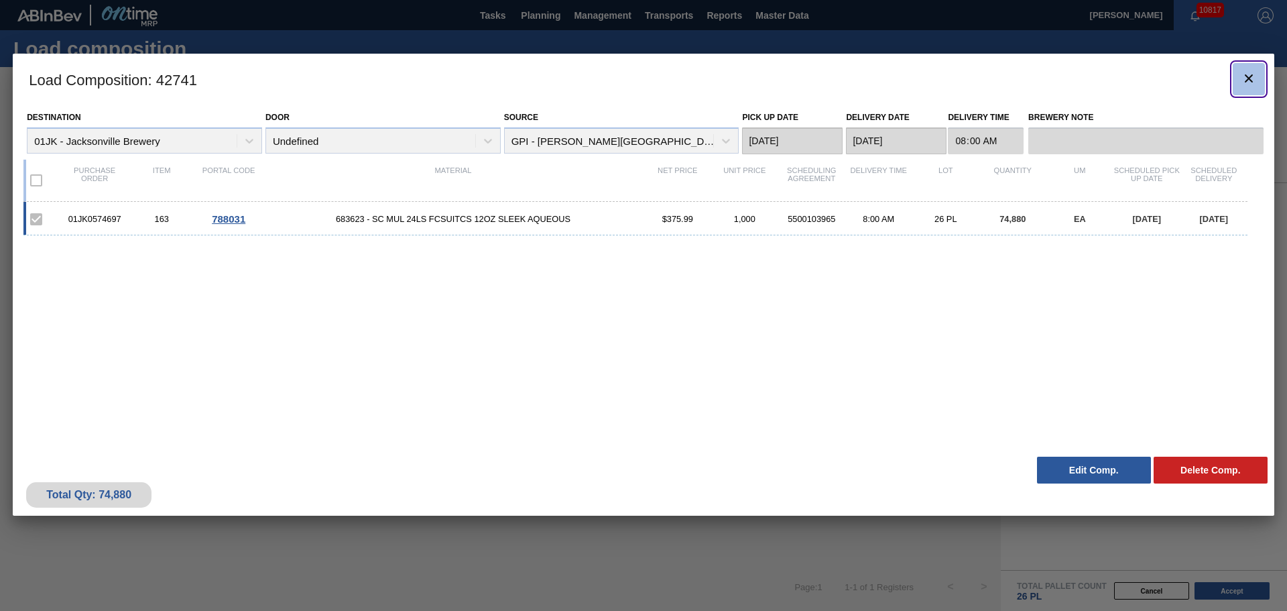
click at [1245, 76] on icon "botão de ícone" at bounding box center [1249, 78] width 16 height 16
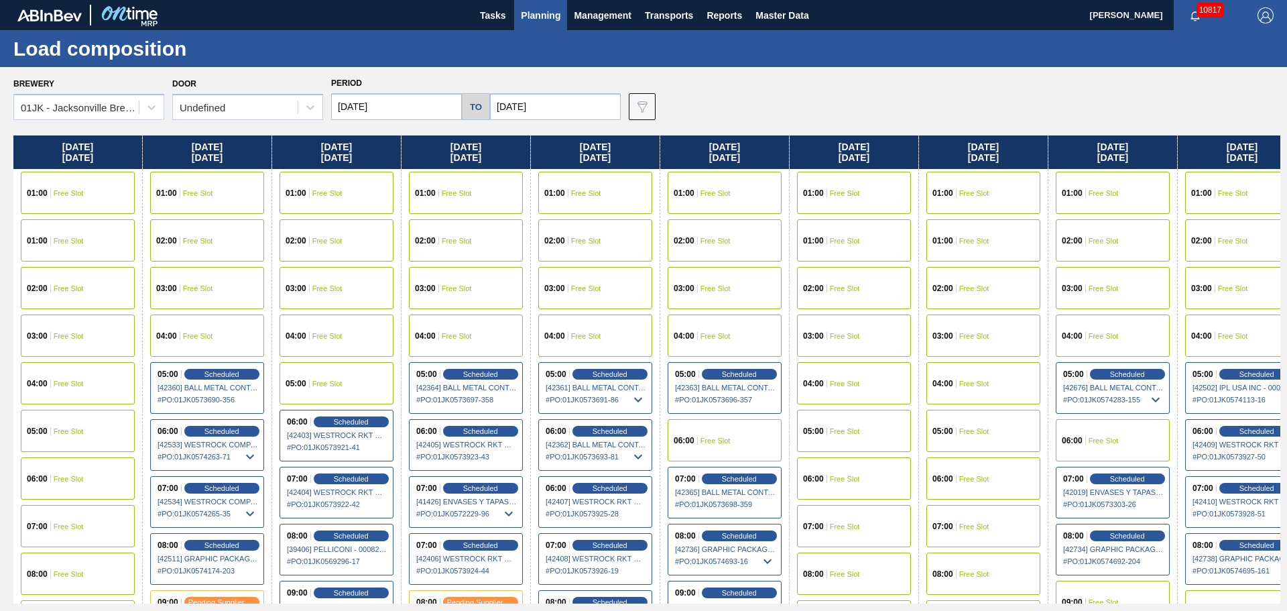
click at [532, 7] on span "Planning" at bounding box center [541, 15] width 40 height 16
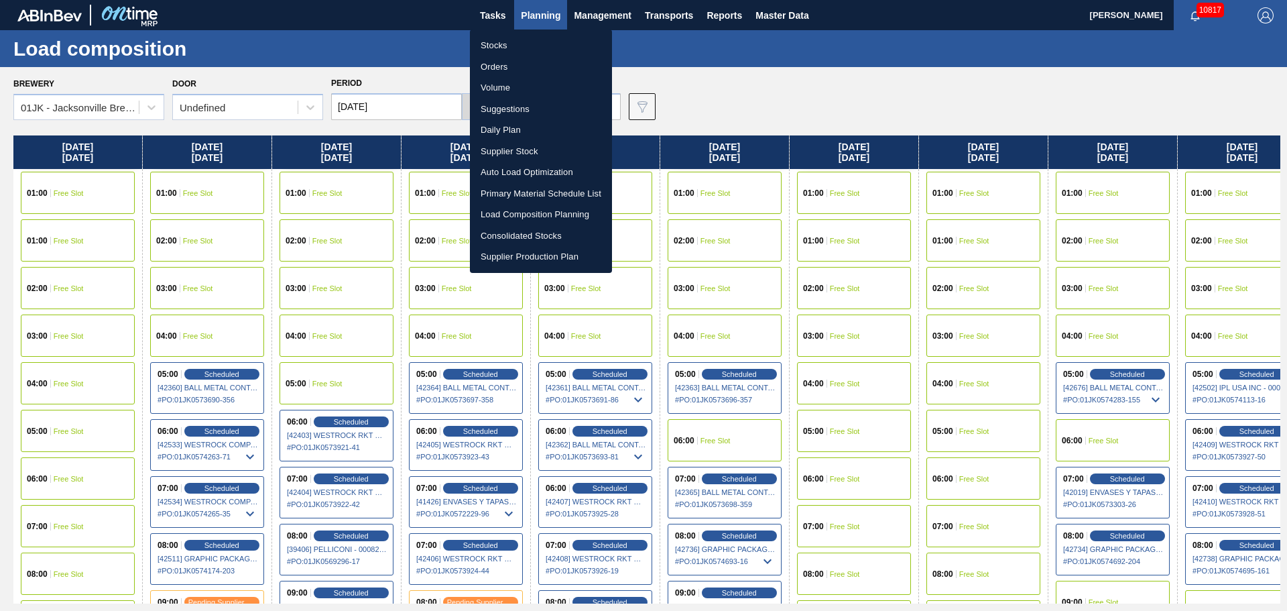
drag, startPoint x: 500, startPoint y: 108, endPoint x: 508, endPoint y: 51, distance: 57.6
click at [500, 108] on li "Suggestions" at bounding box center [541, 109] width 142 height 21
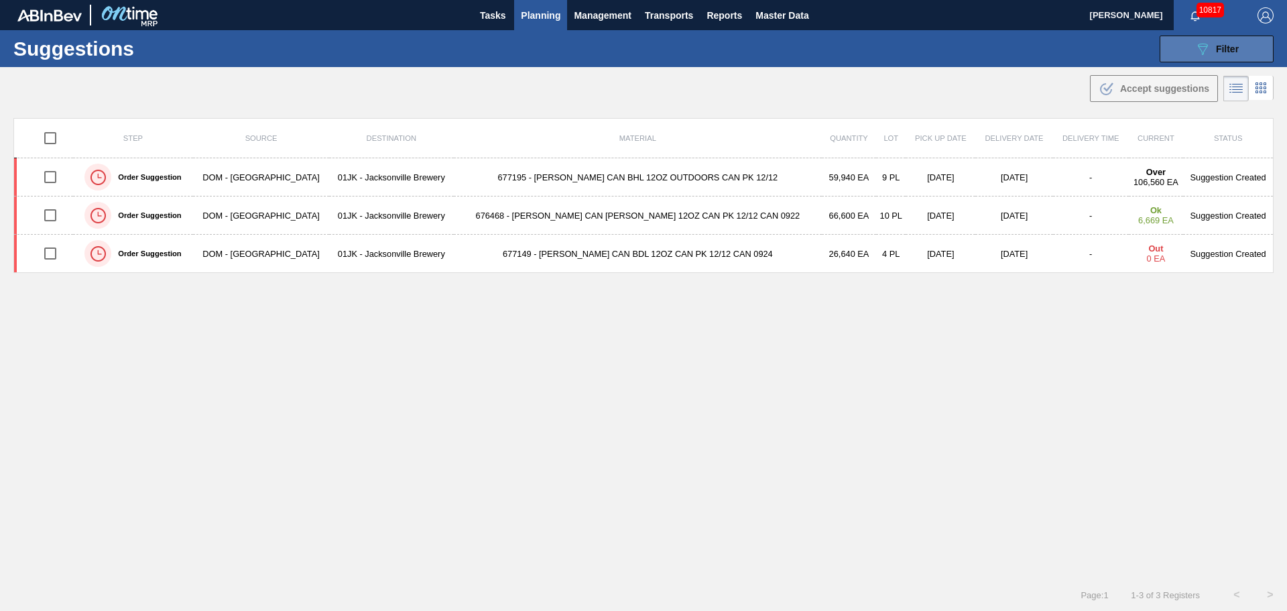
click at [1234, 48] on span "Filter" at bounding box center [1227, 49] width 23 height 11
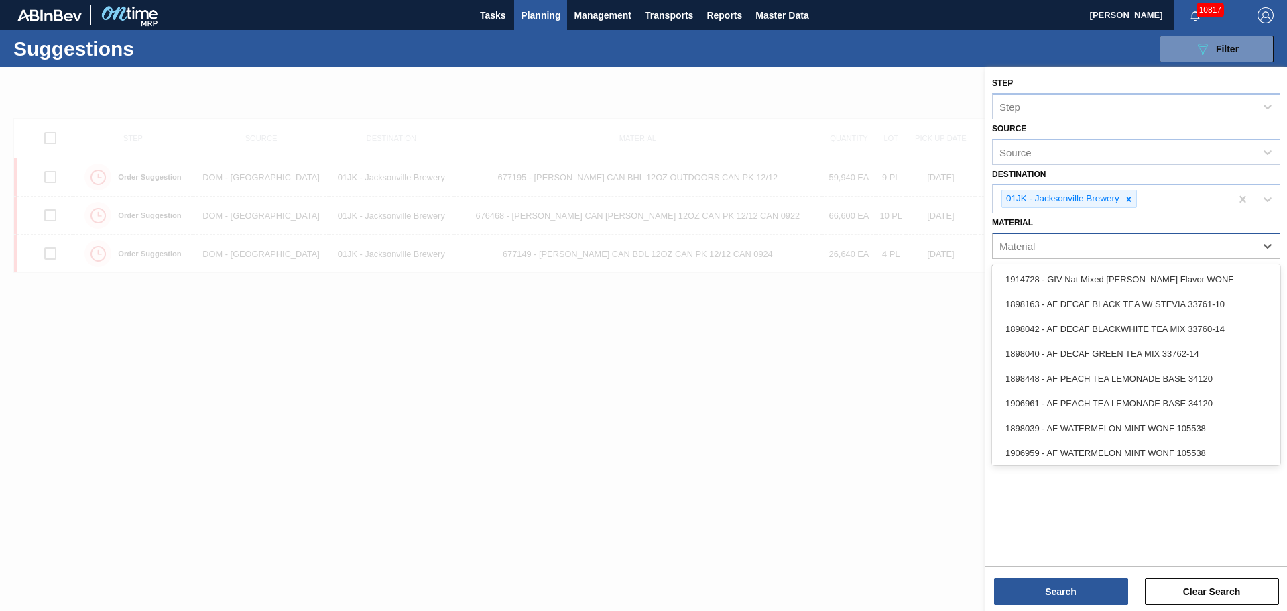
click at [1028, 235] on div "Material" at bounding box center [1136, 246] width 288 height 26
type input "615171"
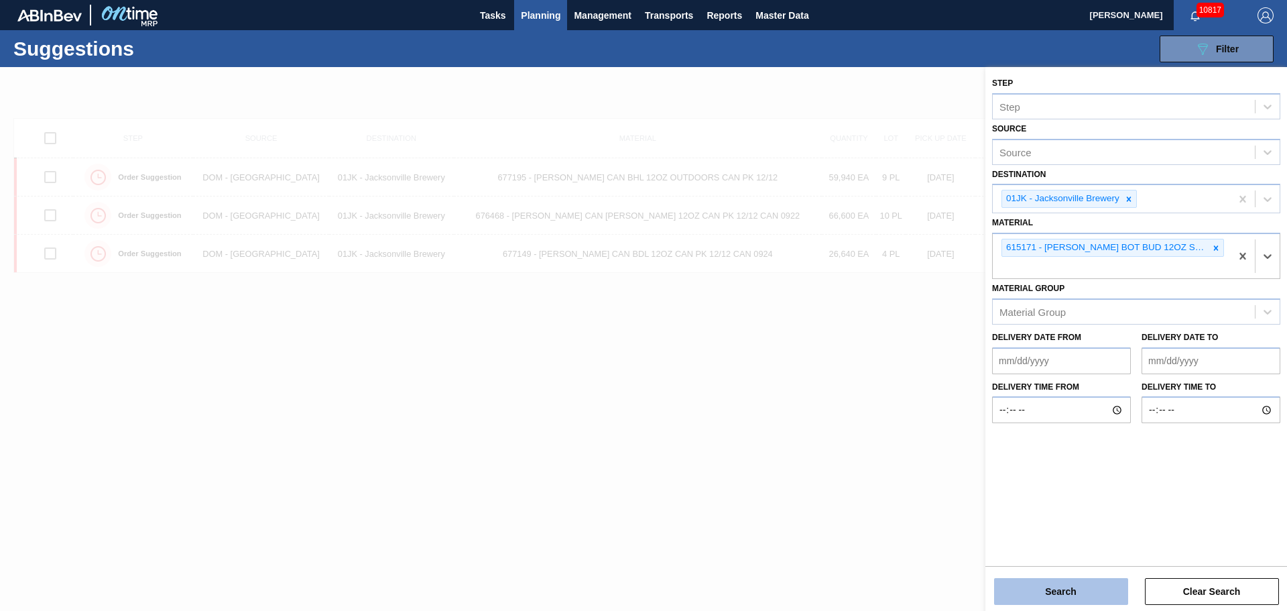
click at [1025, 597] on button "Search" at bounding box center [1061, 591] width 134 height 27
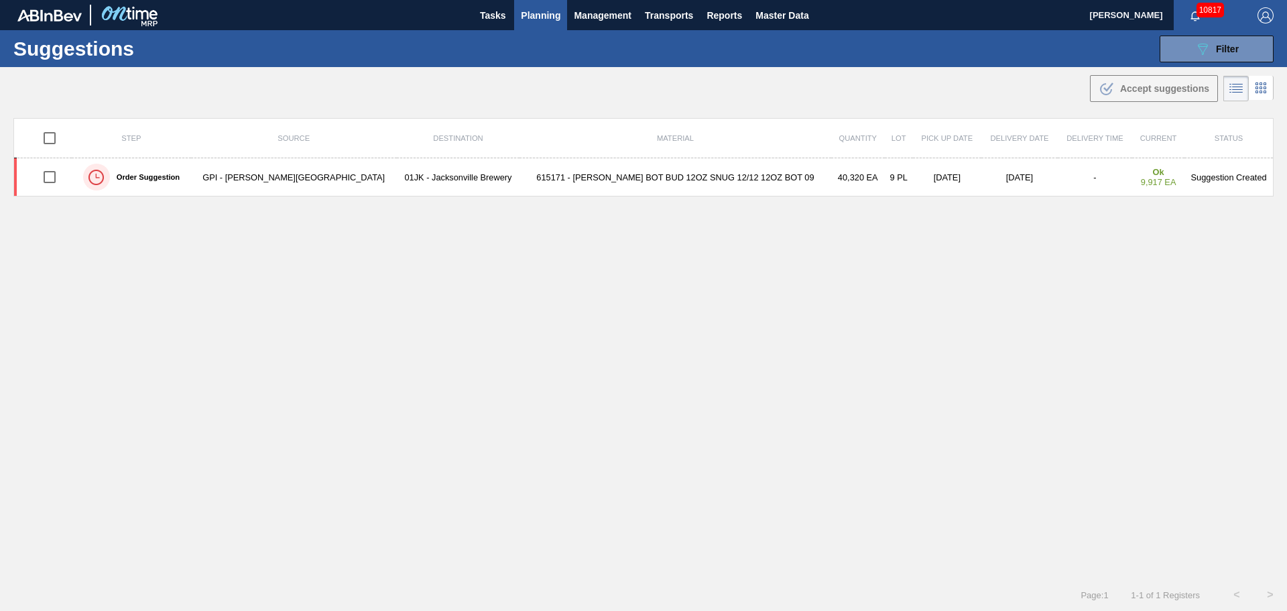
drag, startPoint x: 1213, startPoint y: 45, endPoint x: 1213, endPoint y: 65, distance: 20.1
click at [1213, 45] on div "089F7B8B-B2A5-4AFE-B5C0-19BA573D28AC Filter" at bounding box center [1217, 49] width 44 height 16
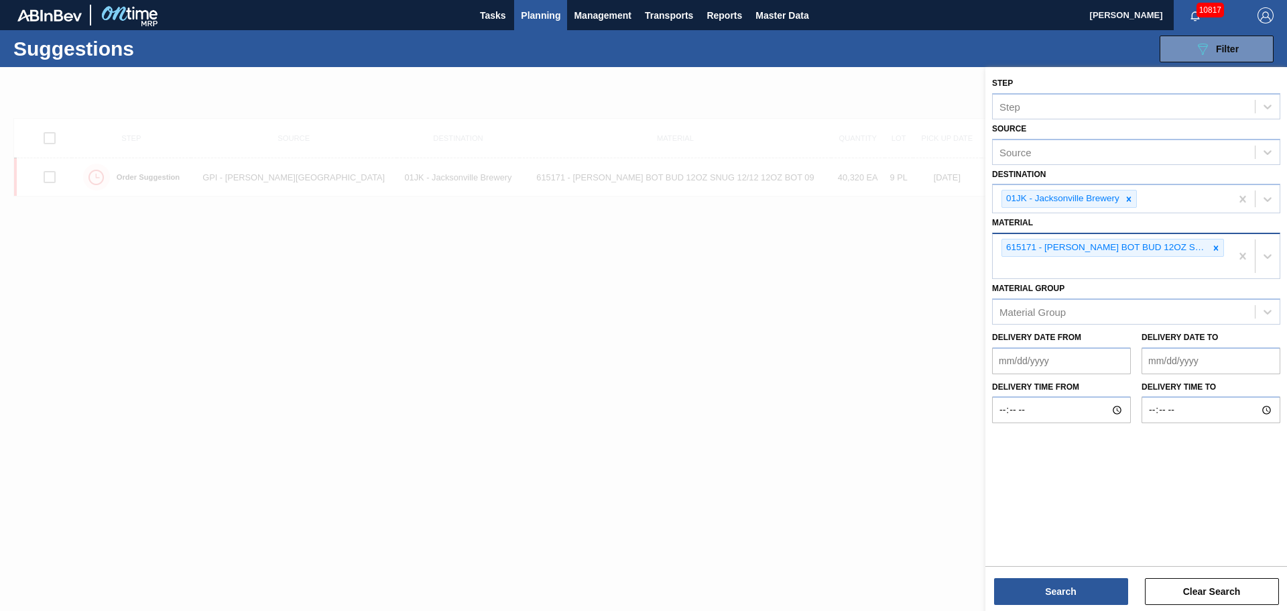
click at [1090, 269] on div "615171 - [PERSON_NAME] BOT BUD 12OZ SNUG 12/12 12OZ BOT 09" at bounding box center [1112, 256] width 238 height 44
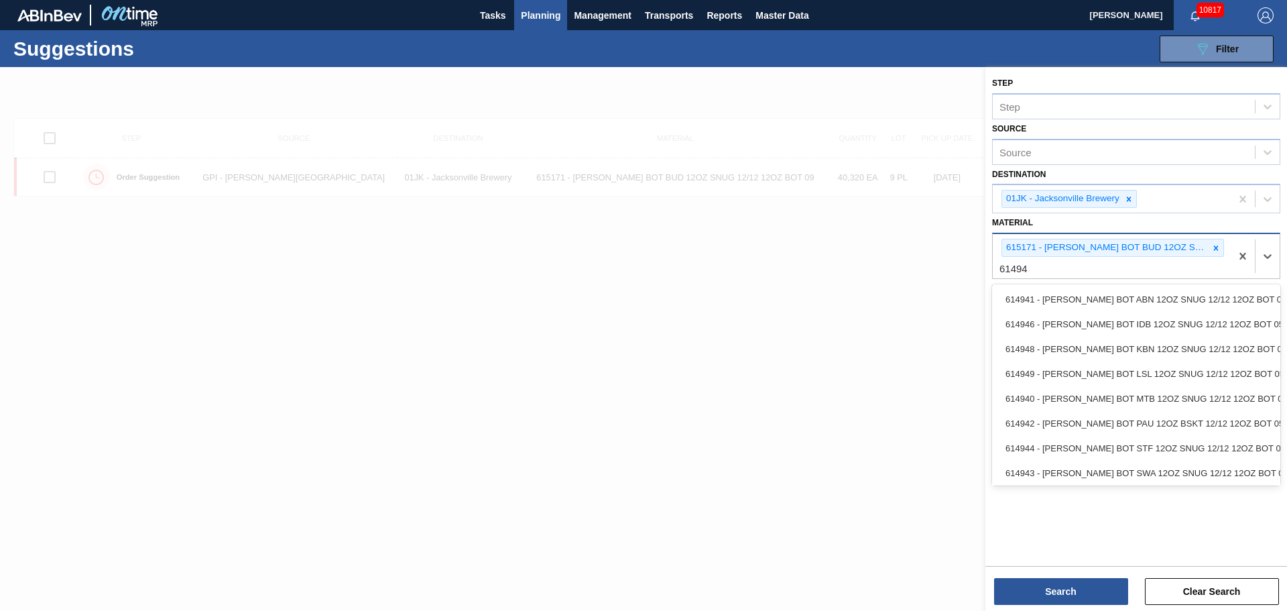
type input "614949"
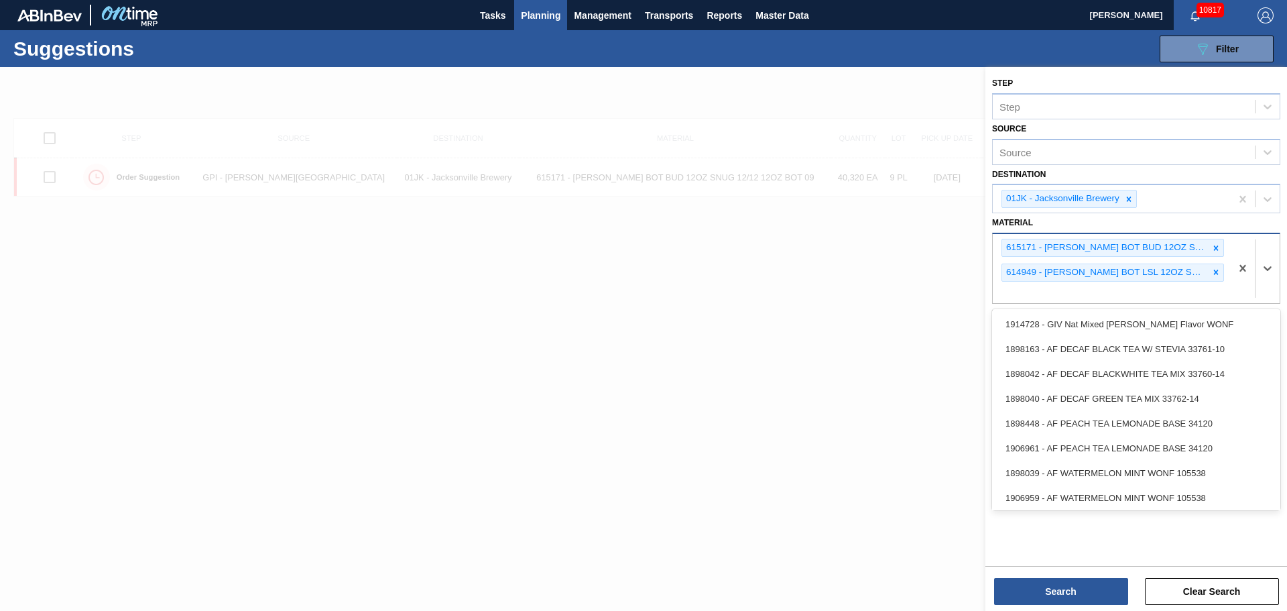
click at [1108, 298] on div "615171 - [PERSON_NAME] BOT BUD 12OZ SNUG 12/12 12OZ BOT 09 614949 - [PERSON_NAM…" at bounding box center [1112, 268] width 238 height 69
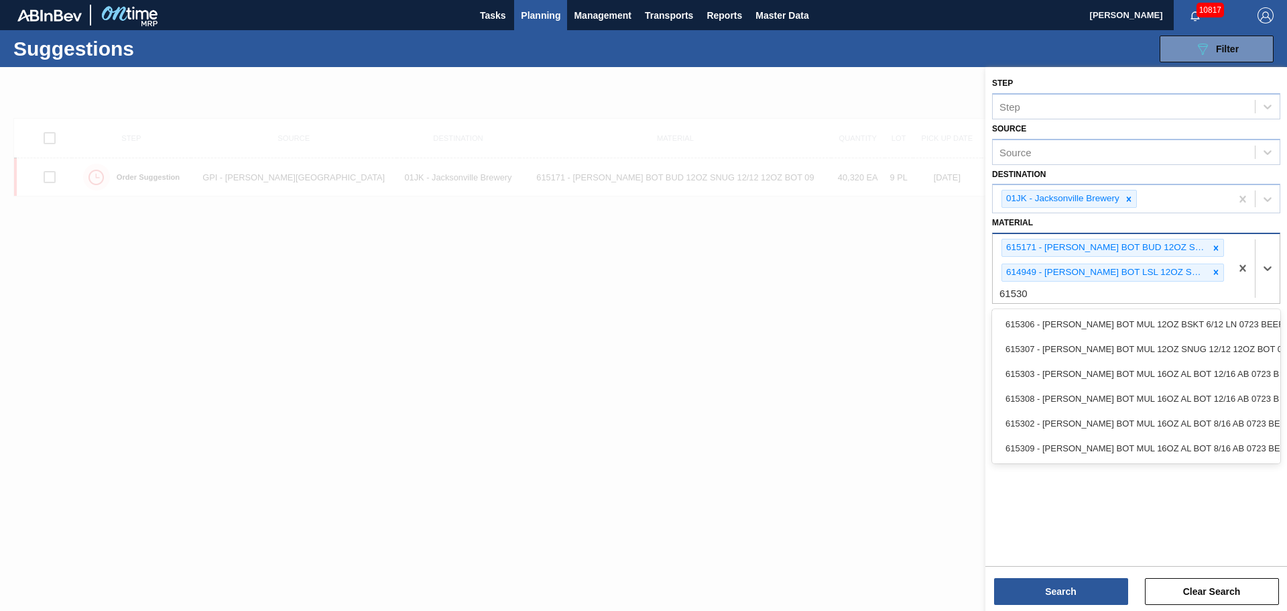
type input "615307"
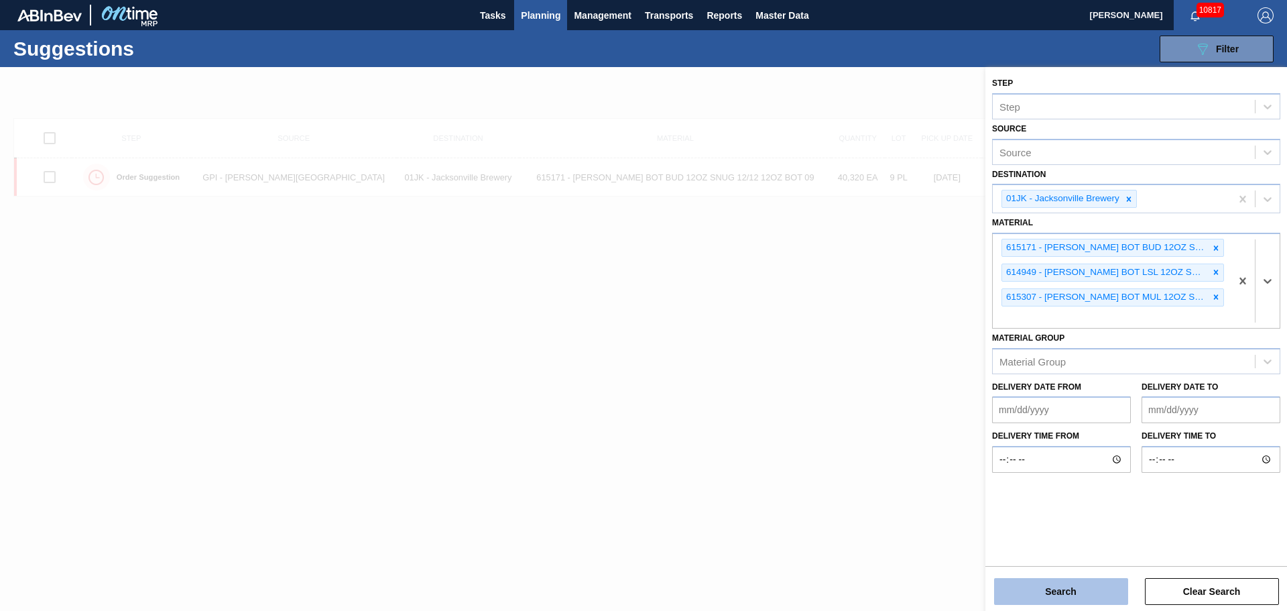
click at [1073, 585] on button "Search" at bounding box center [1061, 591] width 134 height 27
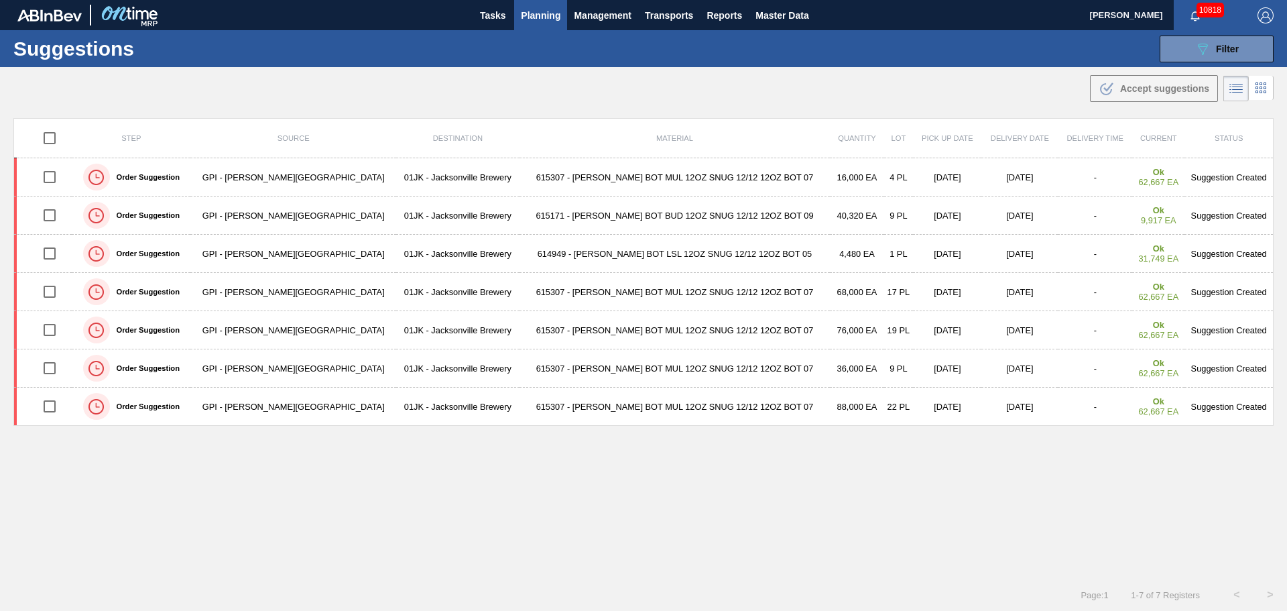
click at [925, 81] on div ".b{fill:var(--color-action-default)} Accept suggestions" at bounding box center [643, 86] width 1287 height 38
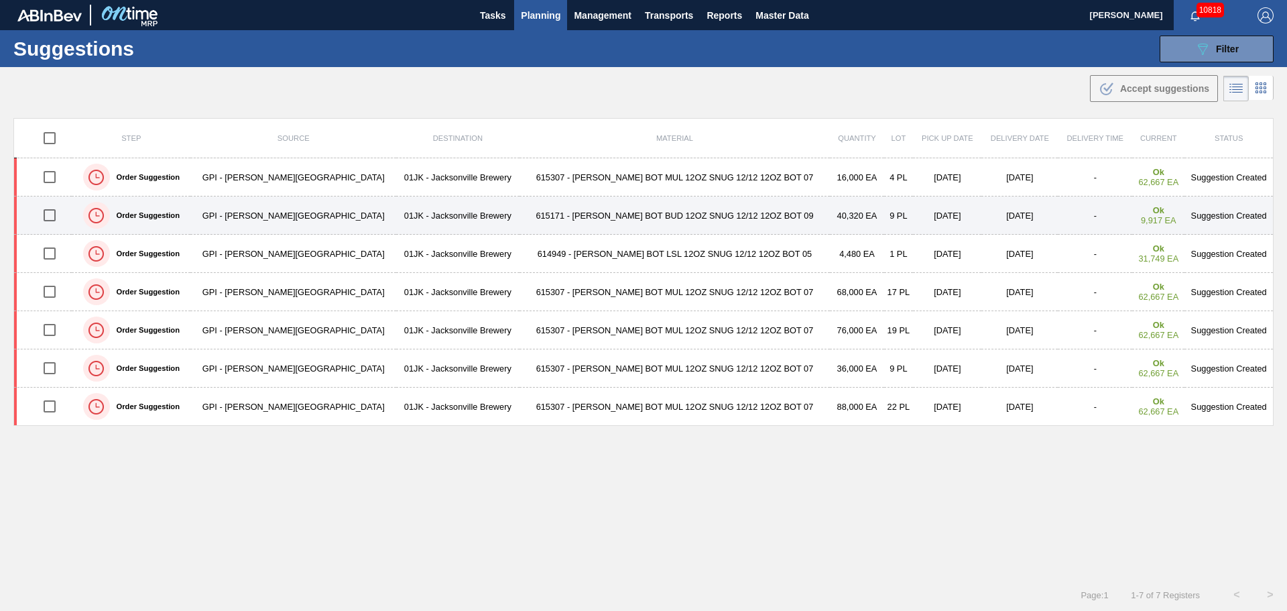
drag, startPoint x: 55, startPoint y: 250, endPoint x: 55, endPoint y: 227, distance: 23.5
click at [55, 249] on input "checkbox" at bounding box center [50, 253] width 28 height 28
checkbox input "true"
click at [55, 217] on input "checkbox" at bounding box center [50, 215] width 28 height 28
checkbox input "true"
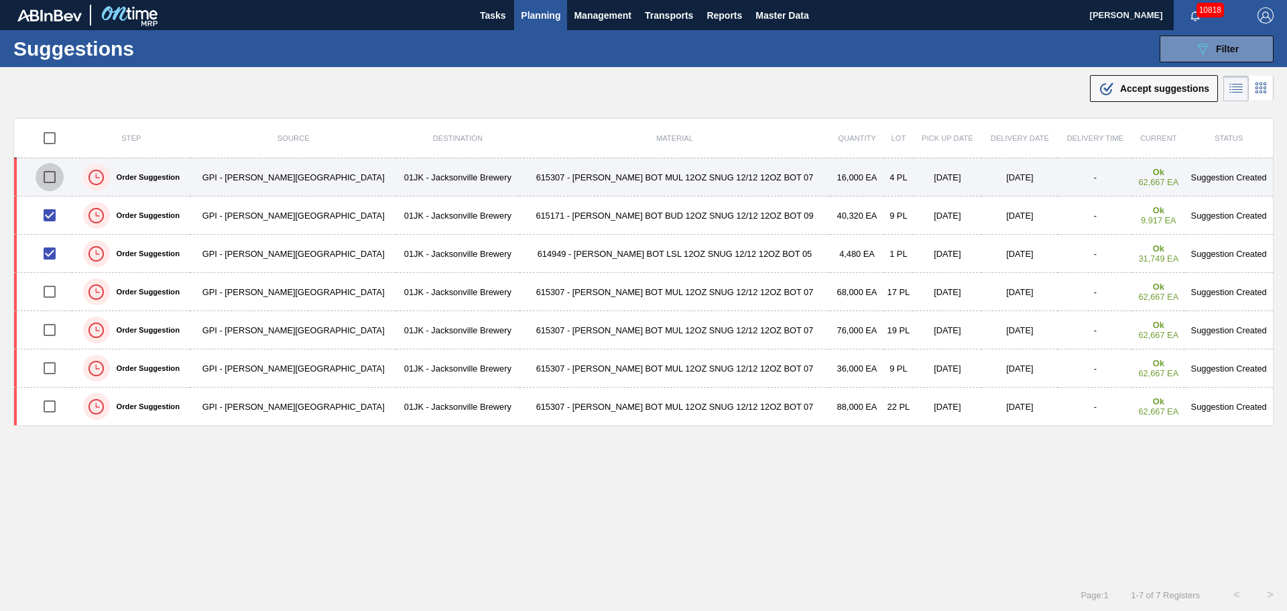
click at [58, 173] on input "checkbox" at bounding box center [50, 177] width 28 height 28
checkbox input "true"
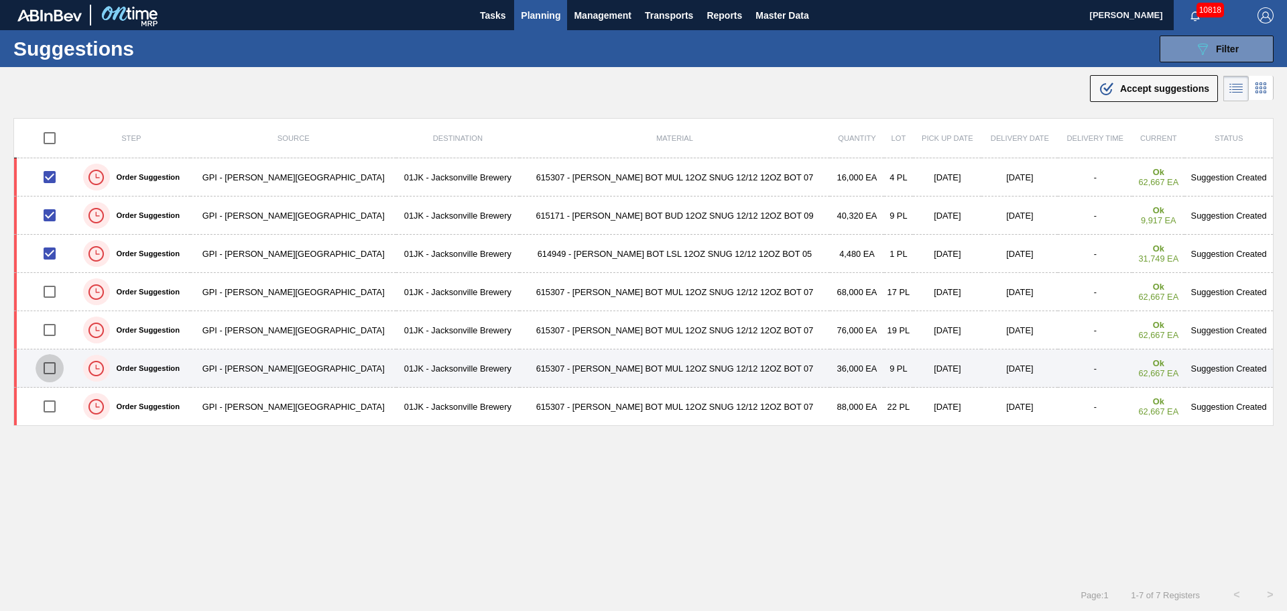
click at [56, 367] on input "checkbox" at bounding box center [50, 368] width 28 height 28
checkbox input "true"
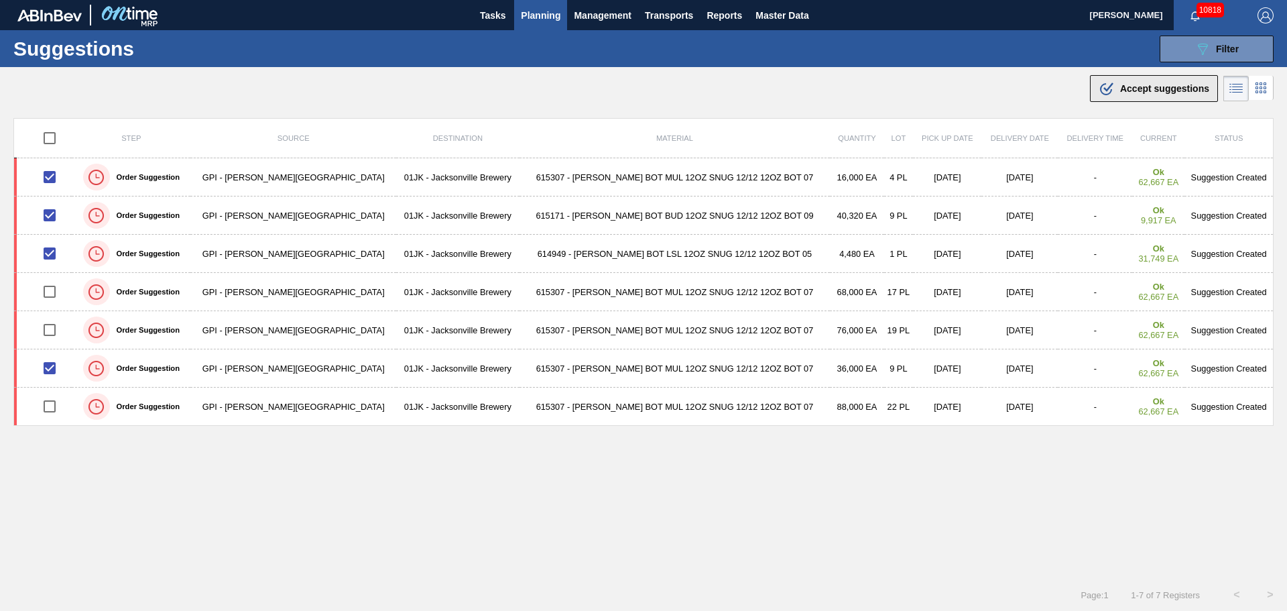
click at [1114, 92] on div ".b{fill:var(--color-action-default)} Accept suggestions" at bounding box center [1154, 88] width 111 height 16
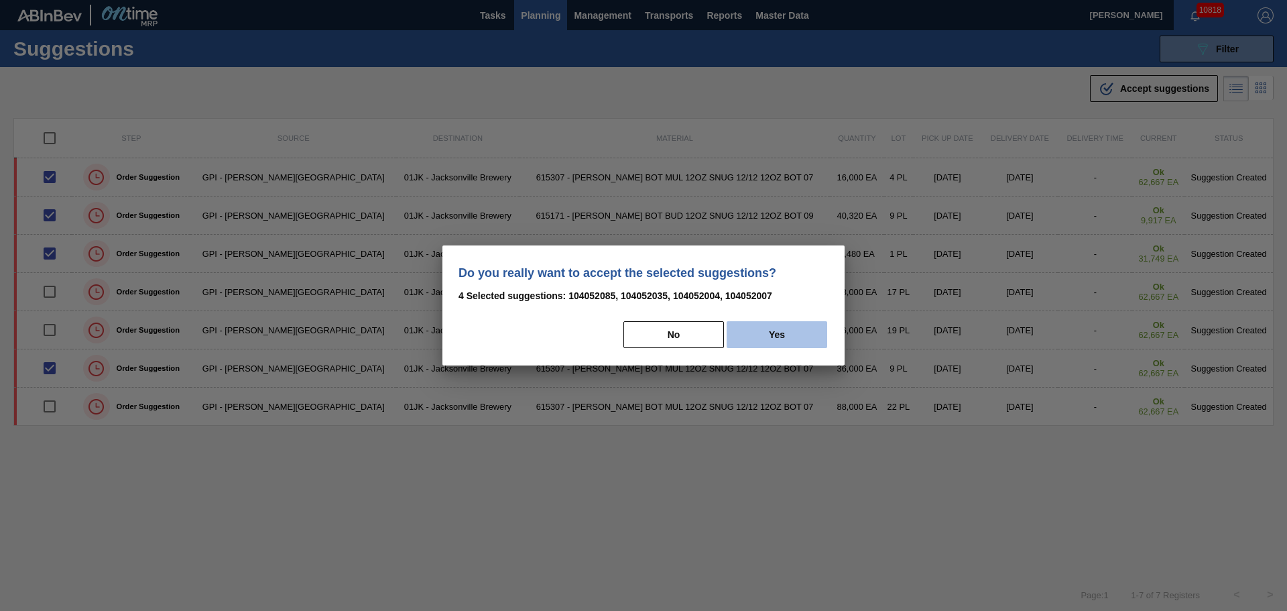
click at [817, 331] on button "Yes" at bounding box center [777, 334] width 101 height 27
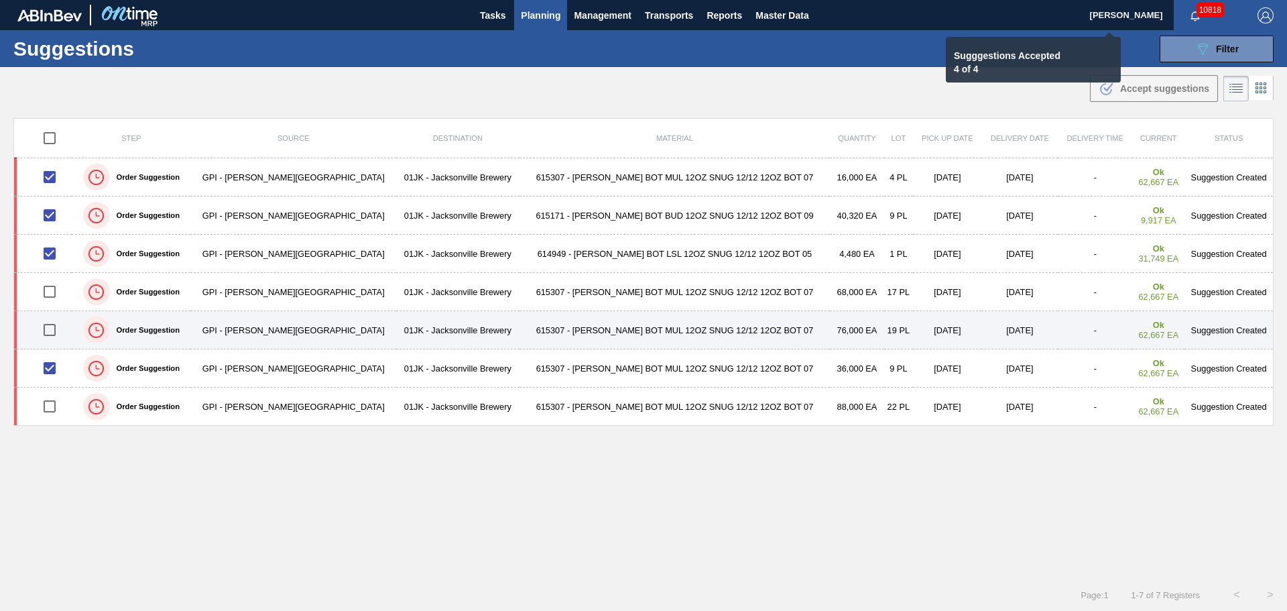
checkbox input "false"
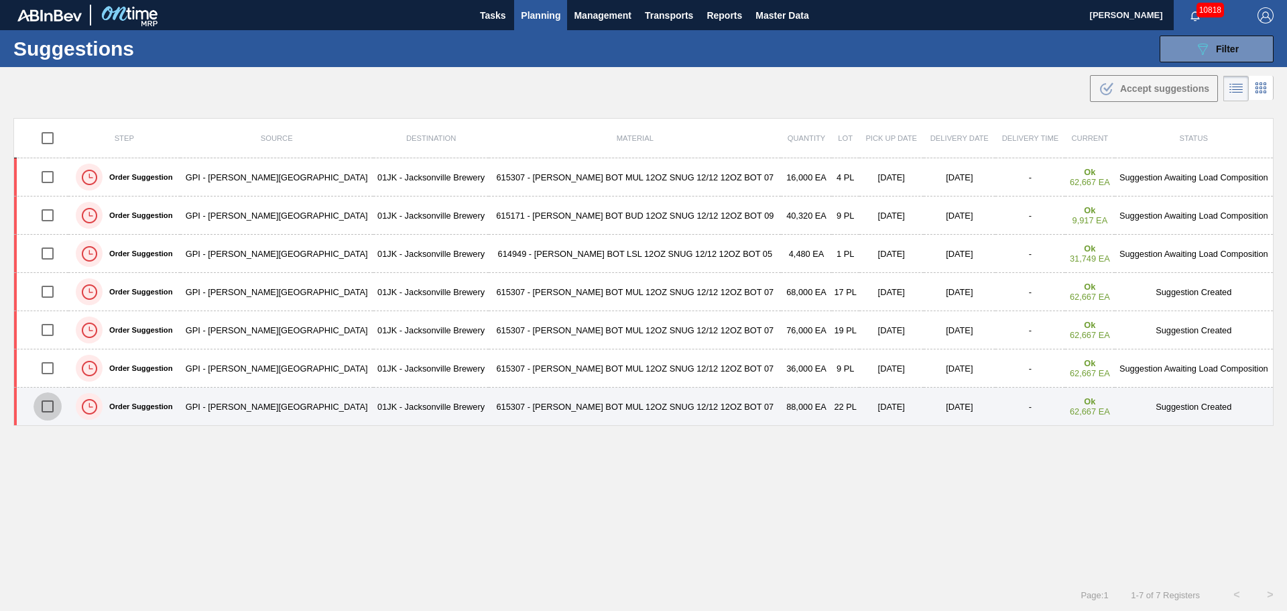
click at [54, 398] on input "checkbox" at bounding box center [48, 406] width 28 height 28
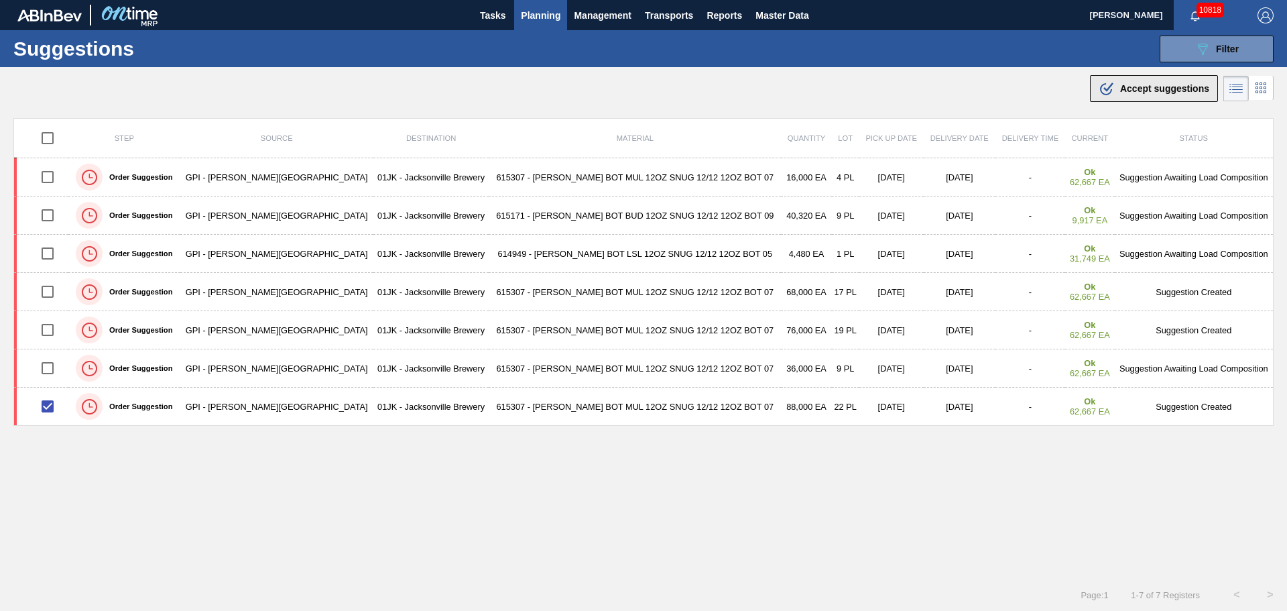
click at [1133, 80] on div ".b{fill:var(--color-action-default)} Accept suggestions" at bounding box center [1154, 88] width 111 height 16
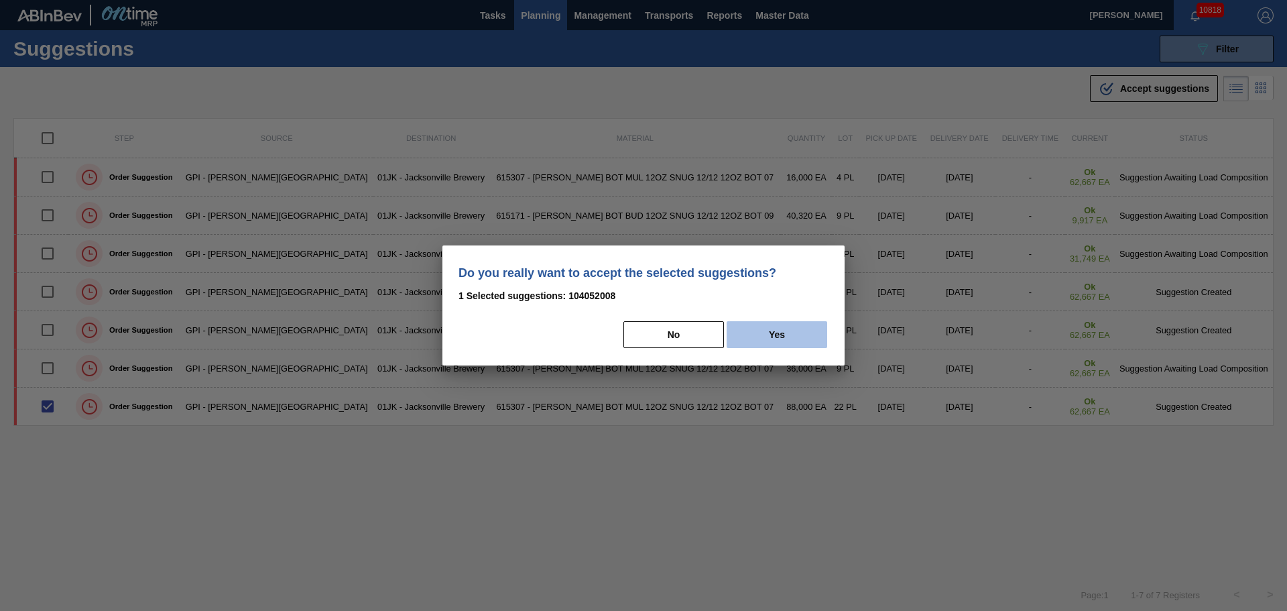
click at [788, 346] on button "Yes" at bounding box center [777, 334] width 101 height 27
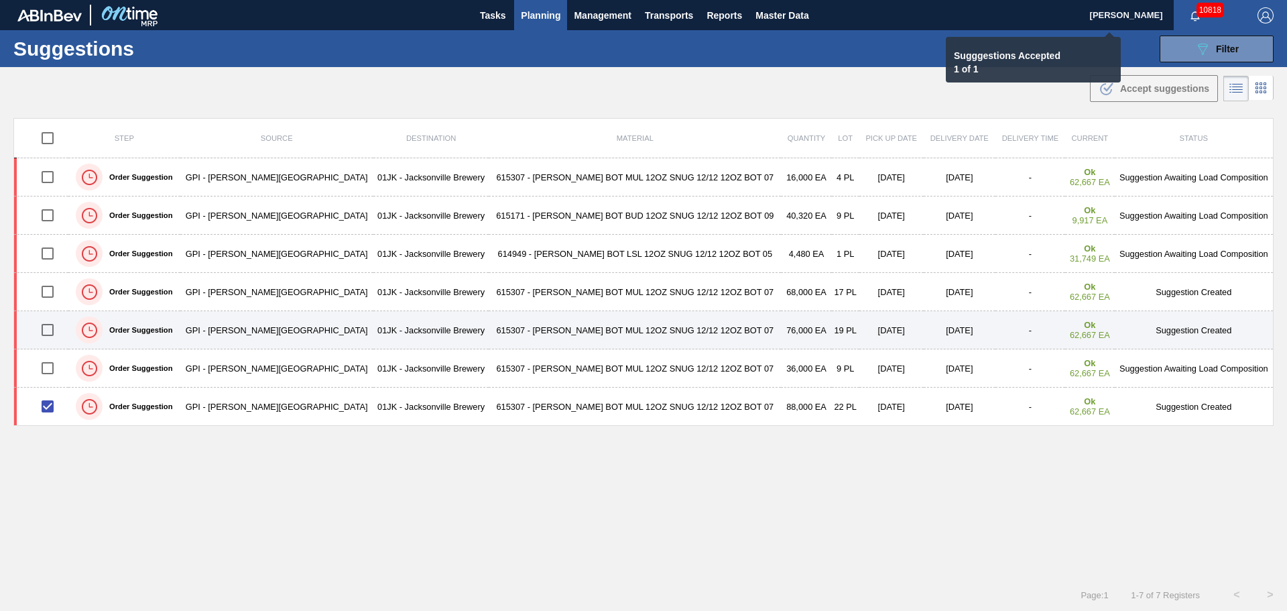
checkbox input "false"
